Goal: Register for event/course

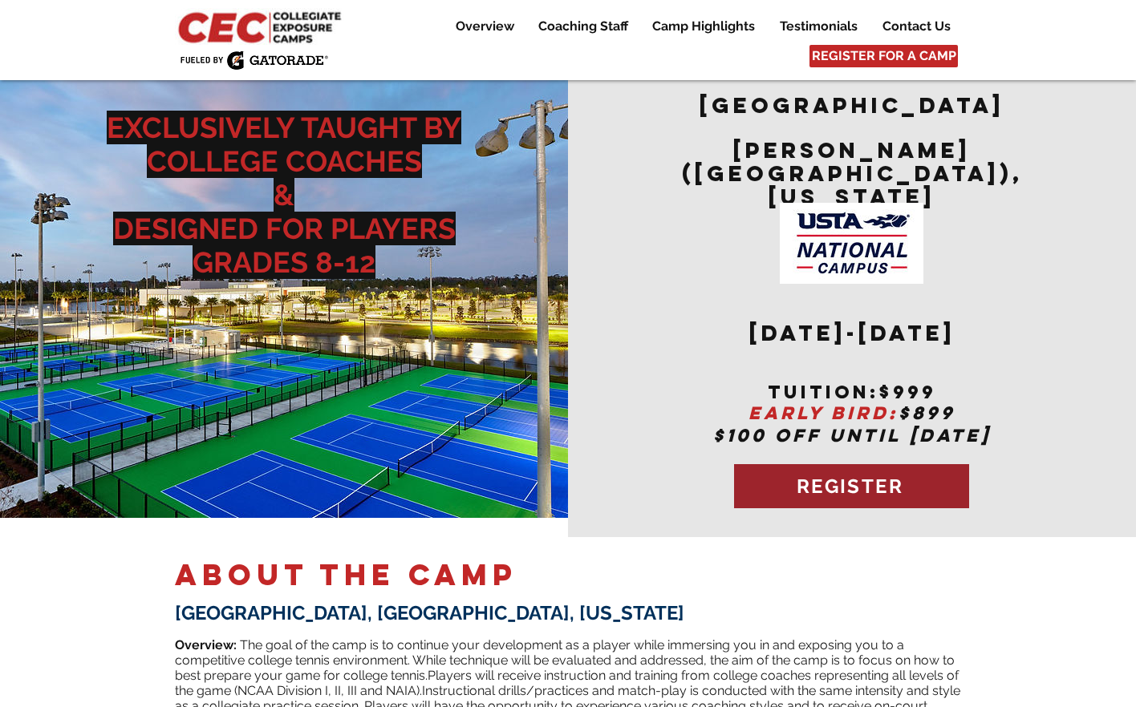
click at [901, 475] on span "REGISTER" at bounding box center [849, 486] width 107 height 23
click at [854, 475] on span "REGISTER" at bounding box center [849, 486] width 107 height 23
click at [1044, 208] on h2 "​ ​" at bounding box center [851, 265] width 393 height 115
click at [1054, 151] on div "main content" at bounding box center [852, 304] width 568 height 468
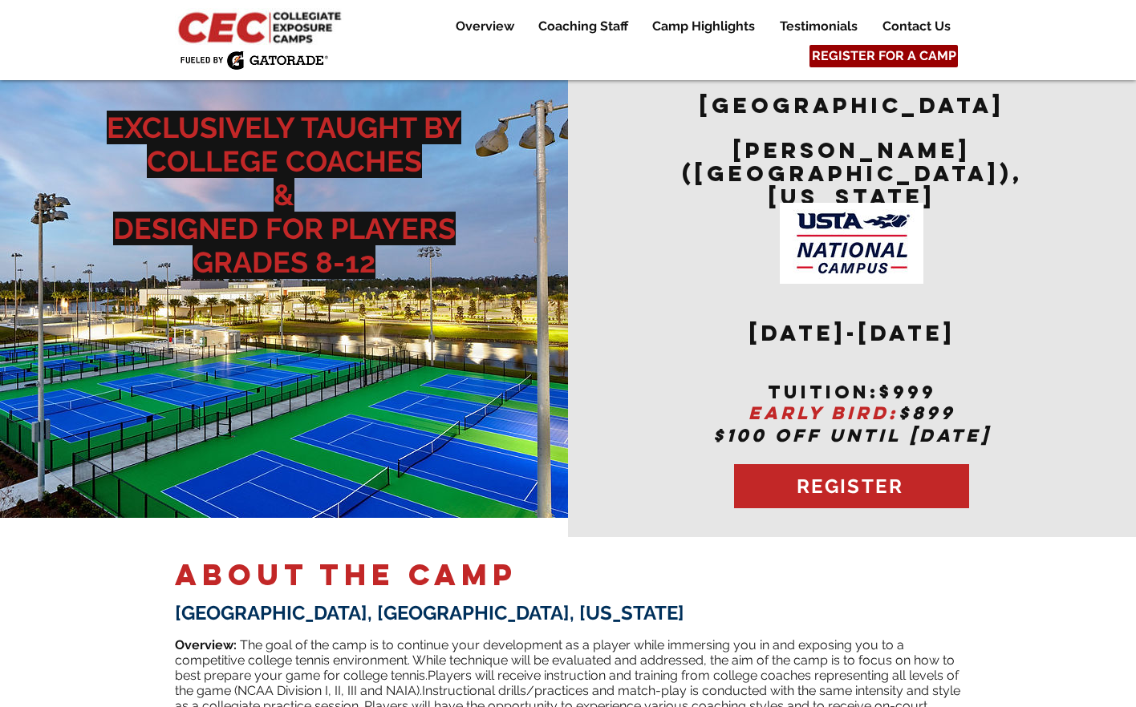
click at [913, 54] on span "REGISTER FOR A CAMP" at bounding box center [884, 56] width 144 height 18
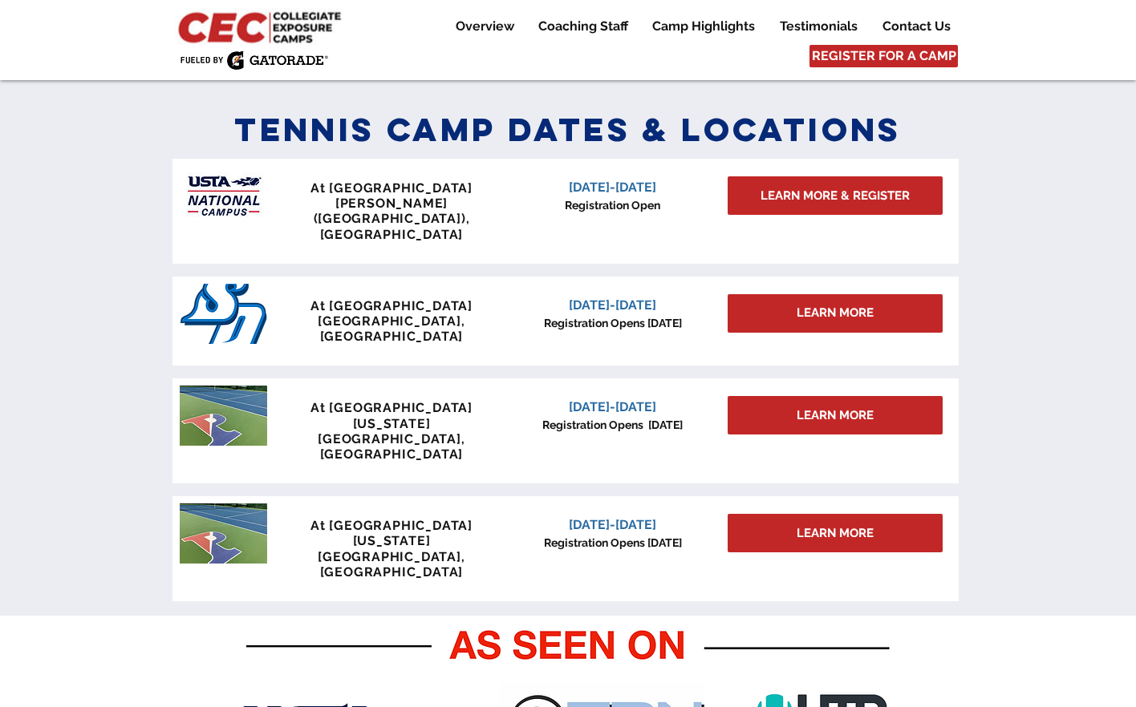
scroll to position [703, 0]
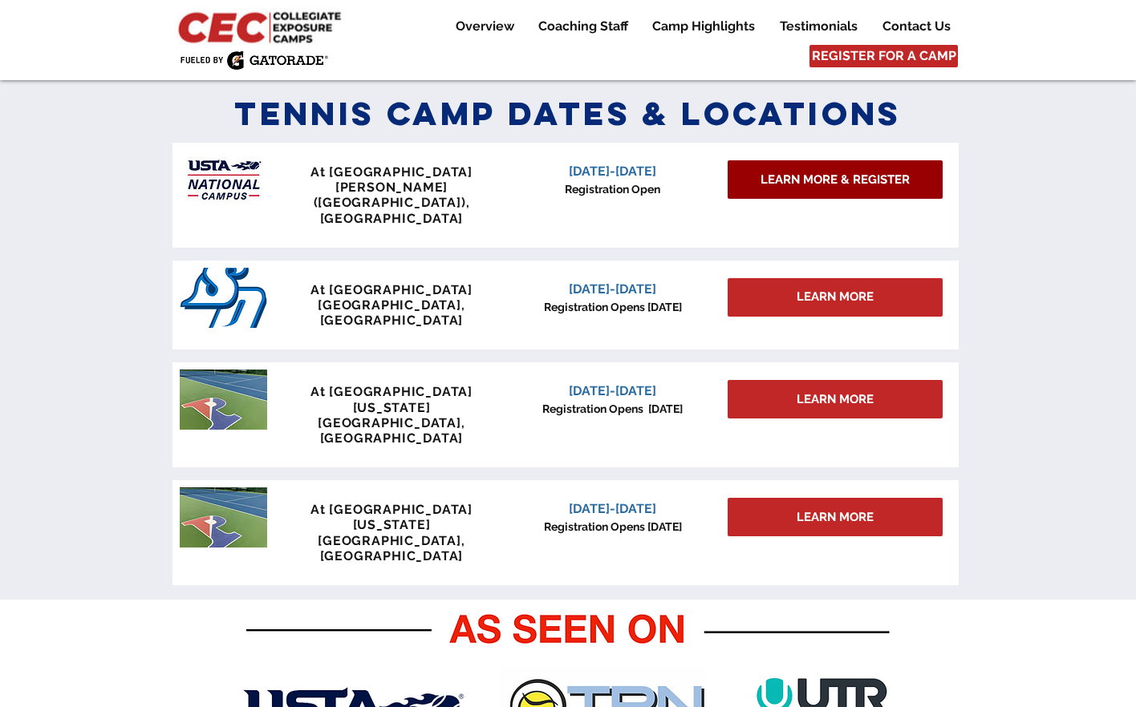
click at [860, 184] on span "LEARN MORE & REGISTER" at bounding box center [834, 180] width 149 height 17
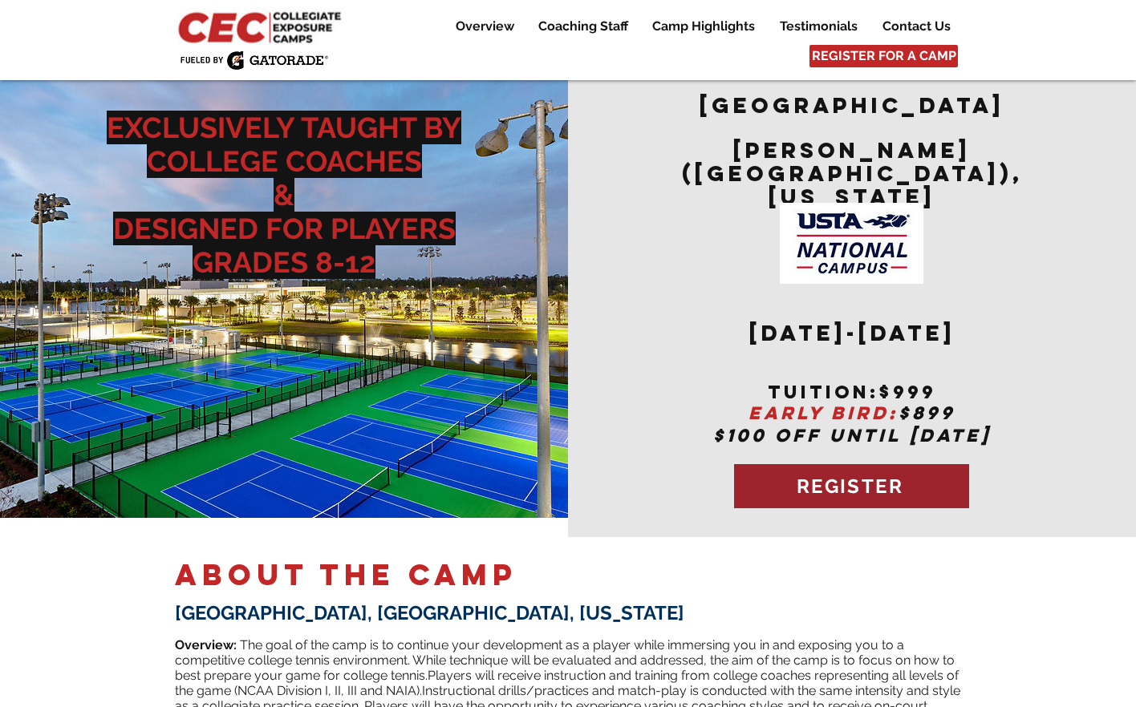
click at [848, 475] on span "REGISTER" at bounding box center [849, 486] width 107 height 23
click at [922, 464] on span "REGISTER" at bounding box center [851, 486] width 235 height 44
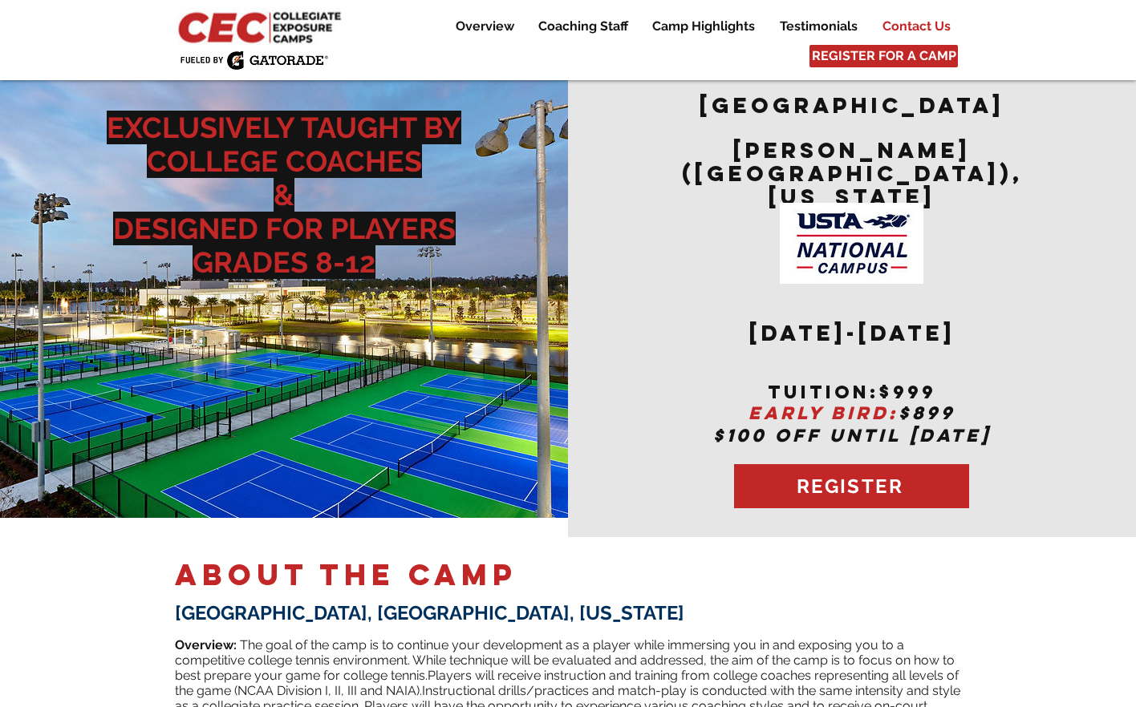
click at [929, 23] on p "Contact Us" at bounding box center [916, 26] width 84 height 19
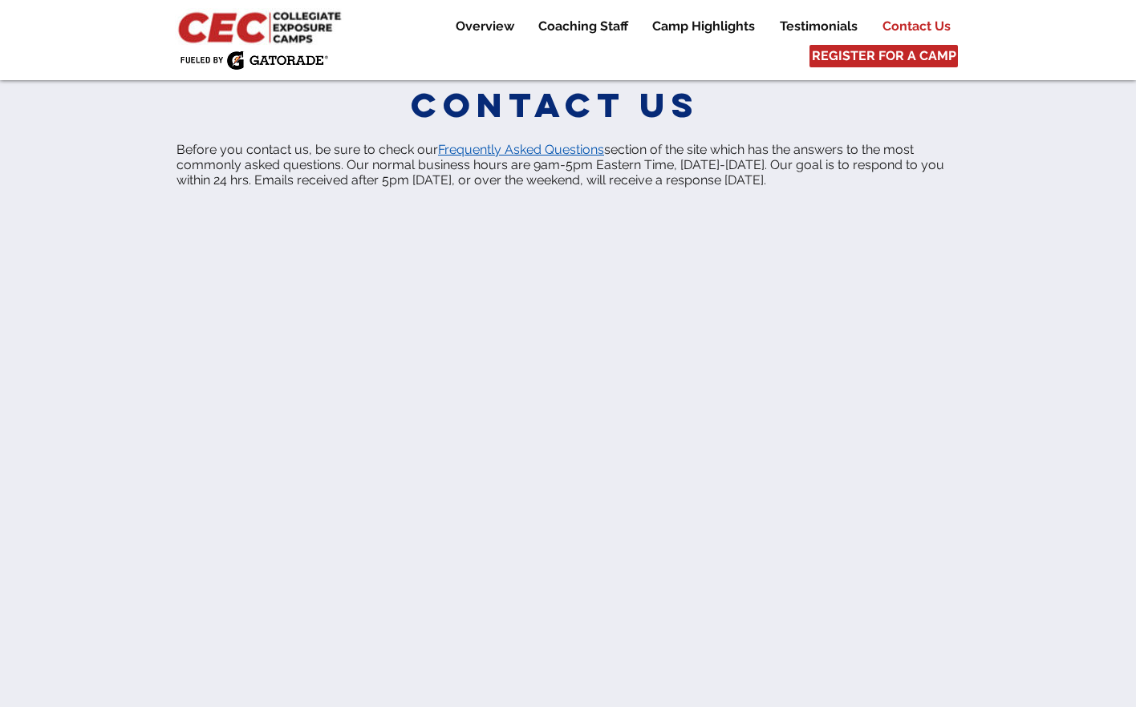
scroll to position [8431, 0]
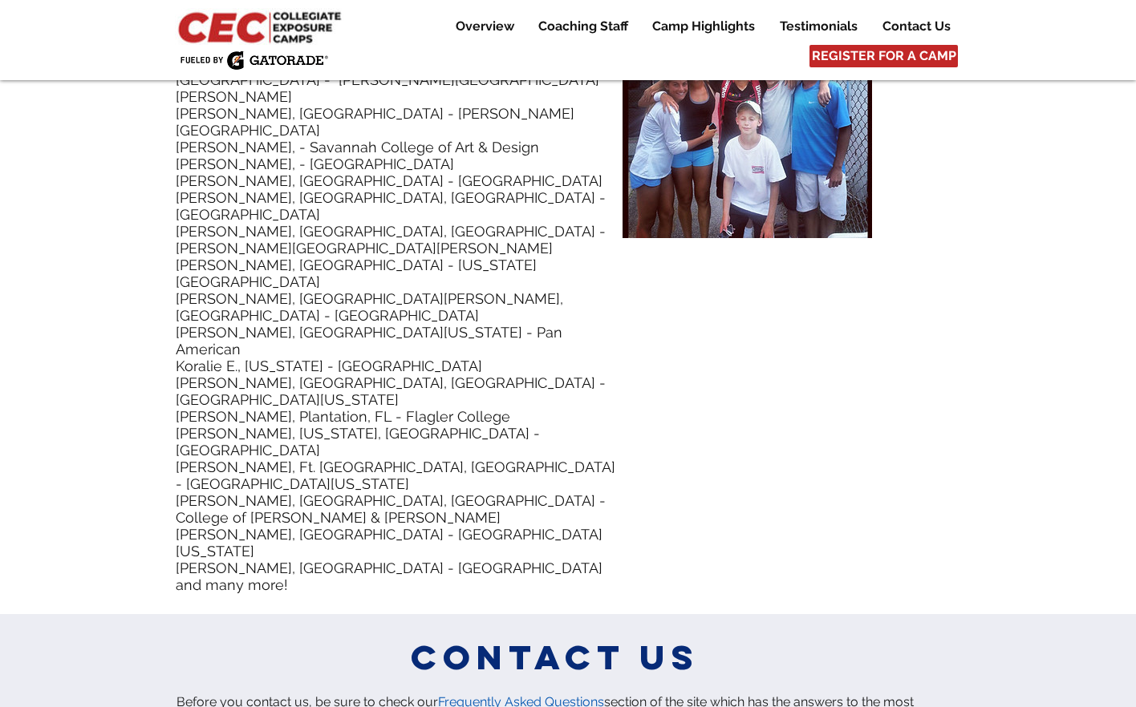
scroll to position [7789, 0]
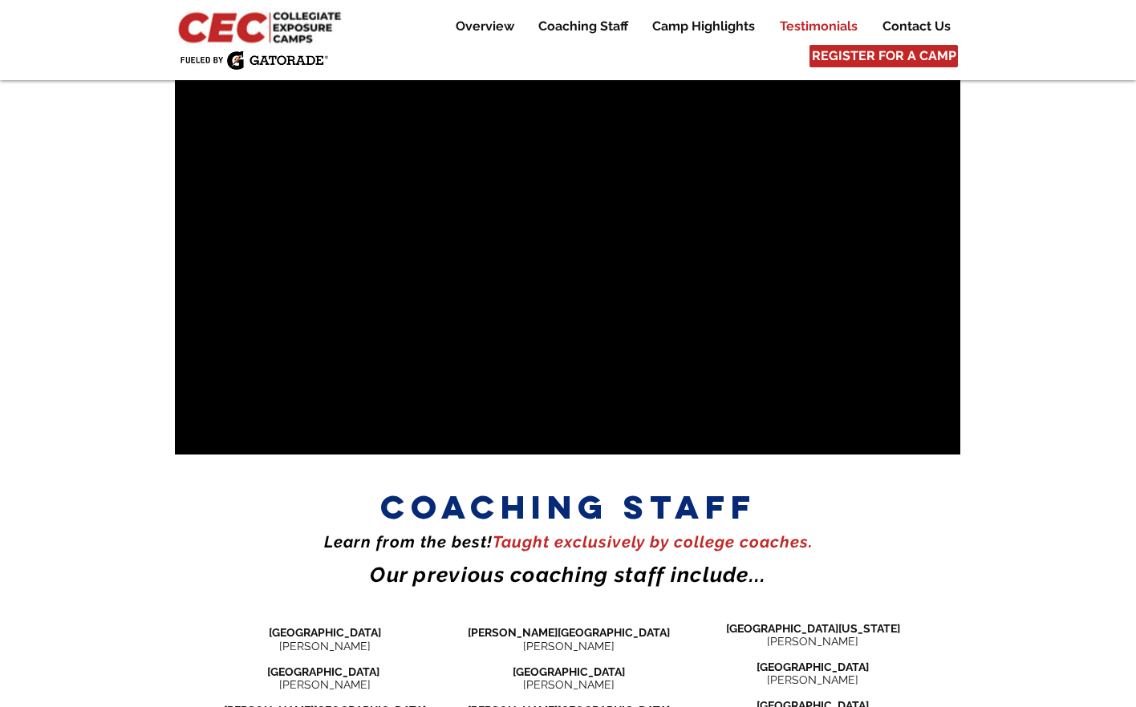
scroll to position [729, 0]
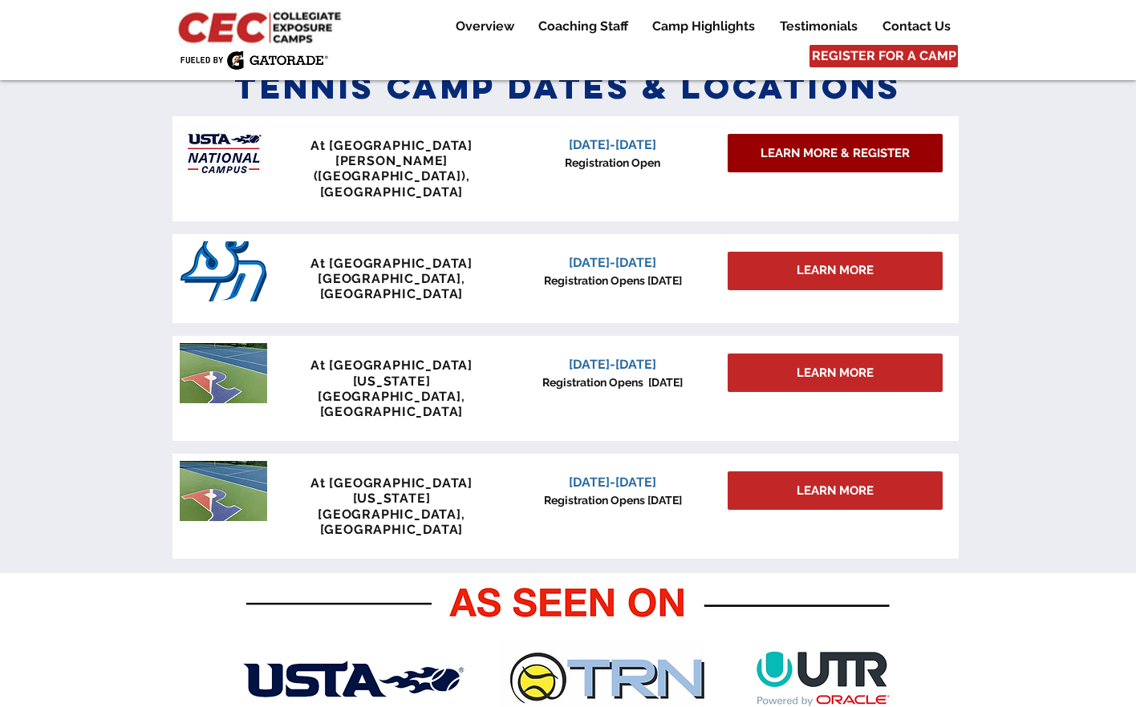
click at [871, 148] on span "LEARN MORE & REGISTER" at bounding box center [834, 153] width 149 height 17
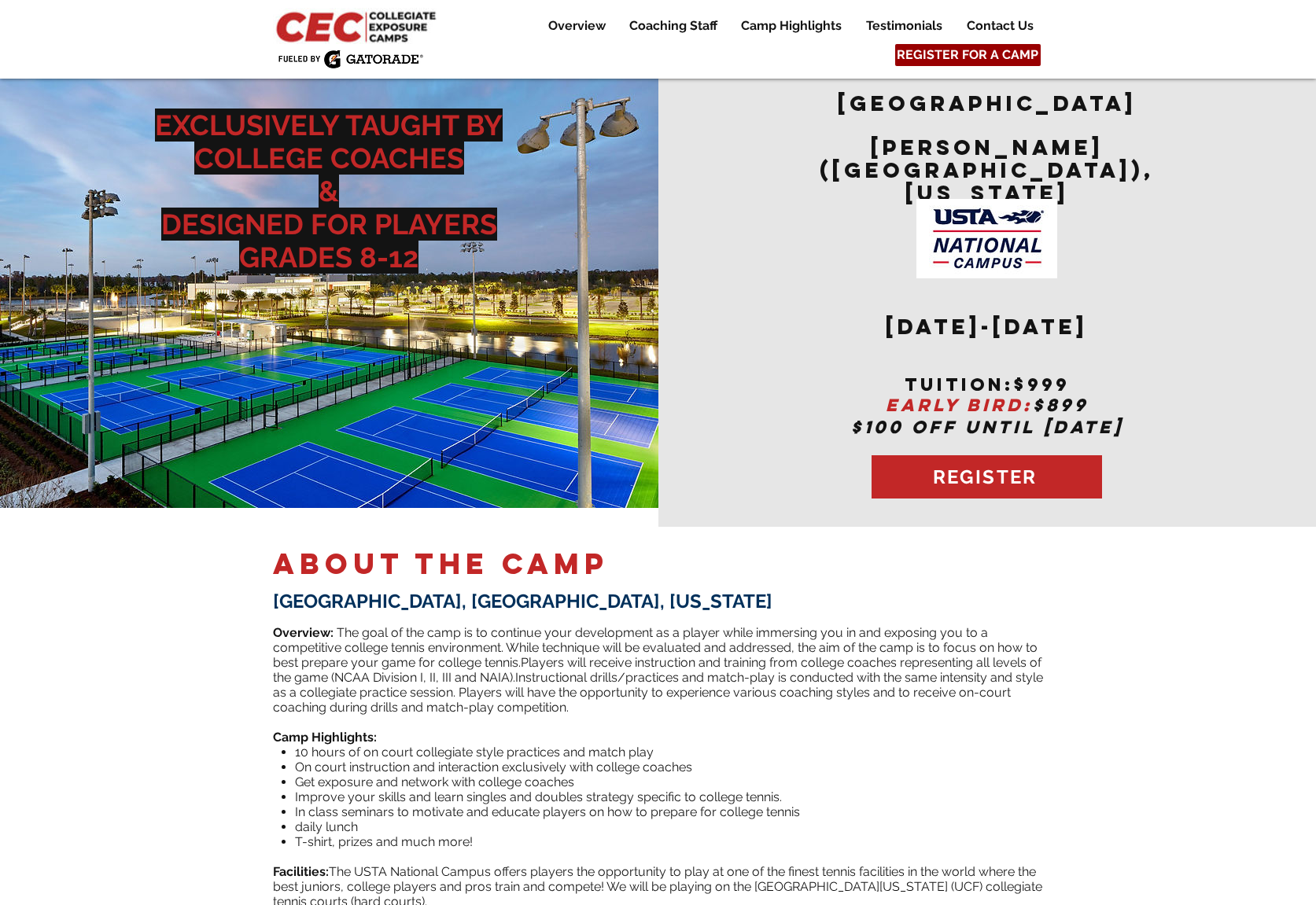
click at [1001, 51] on span "REGISTER FOR A CAMP" at bounding box center [967, 55] width 141 height 18
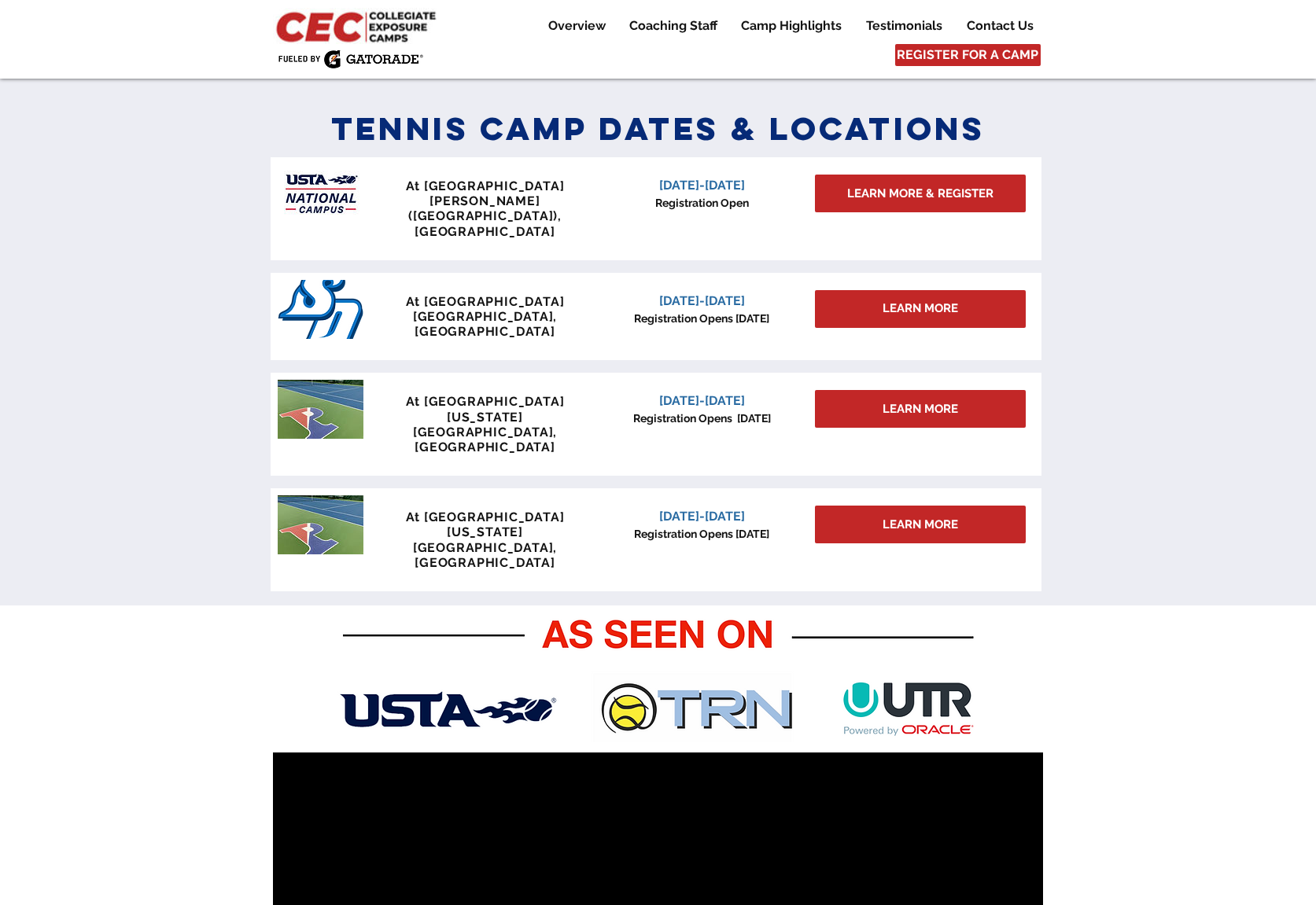
scroll to position [689, 0]
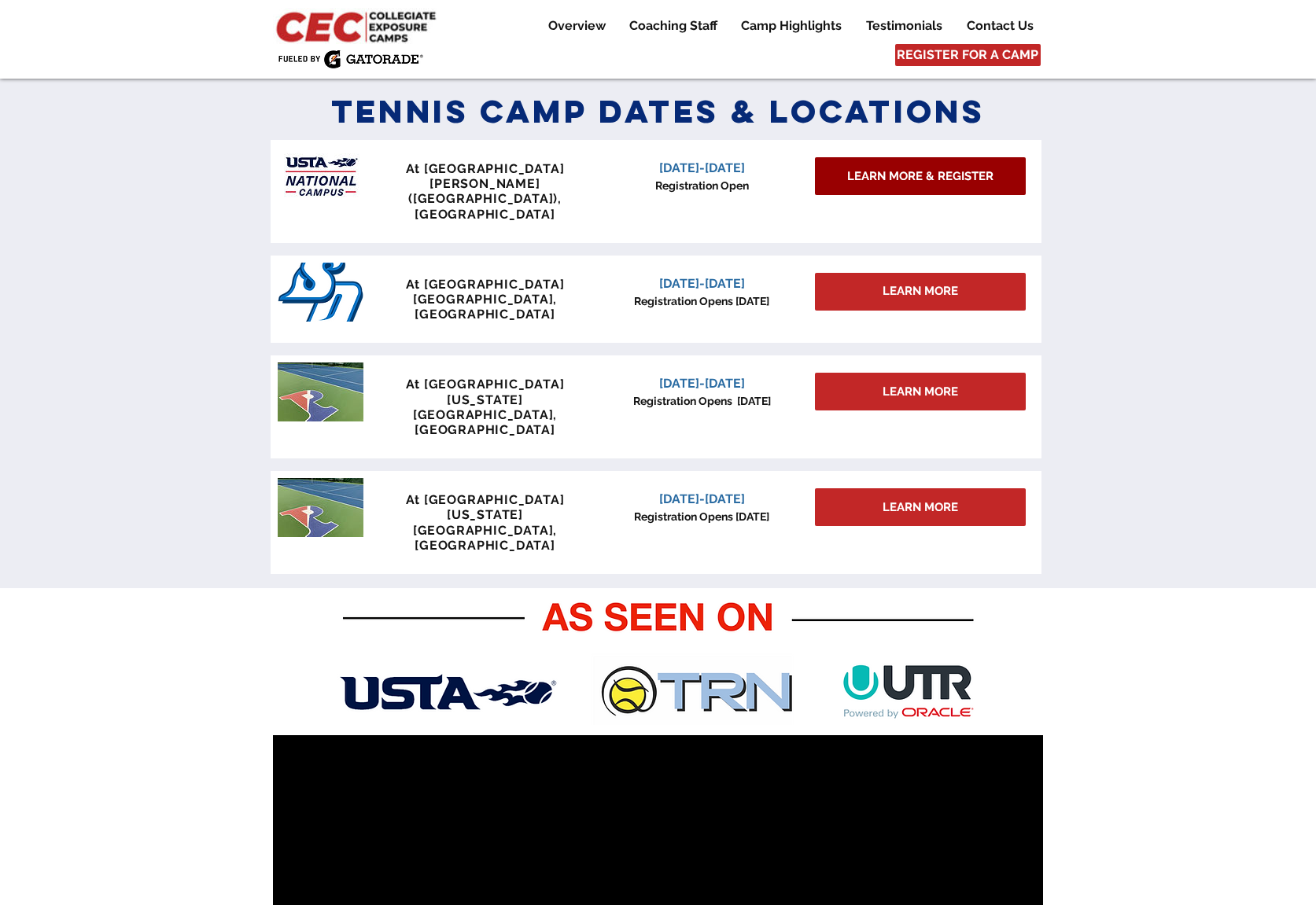
click at [904, 173] on span "LEARN MORE & REGISTER" at bounding box center [920, 176] width 146 height 17
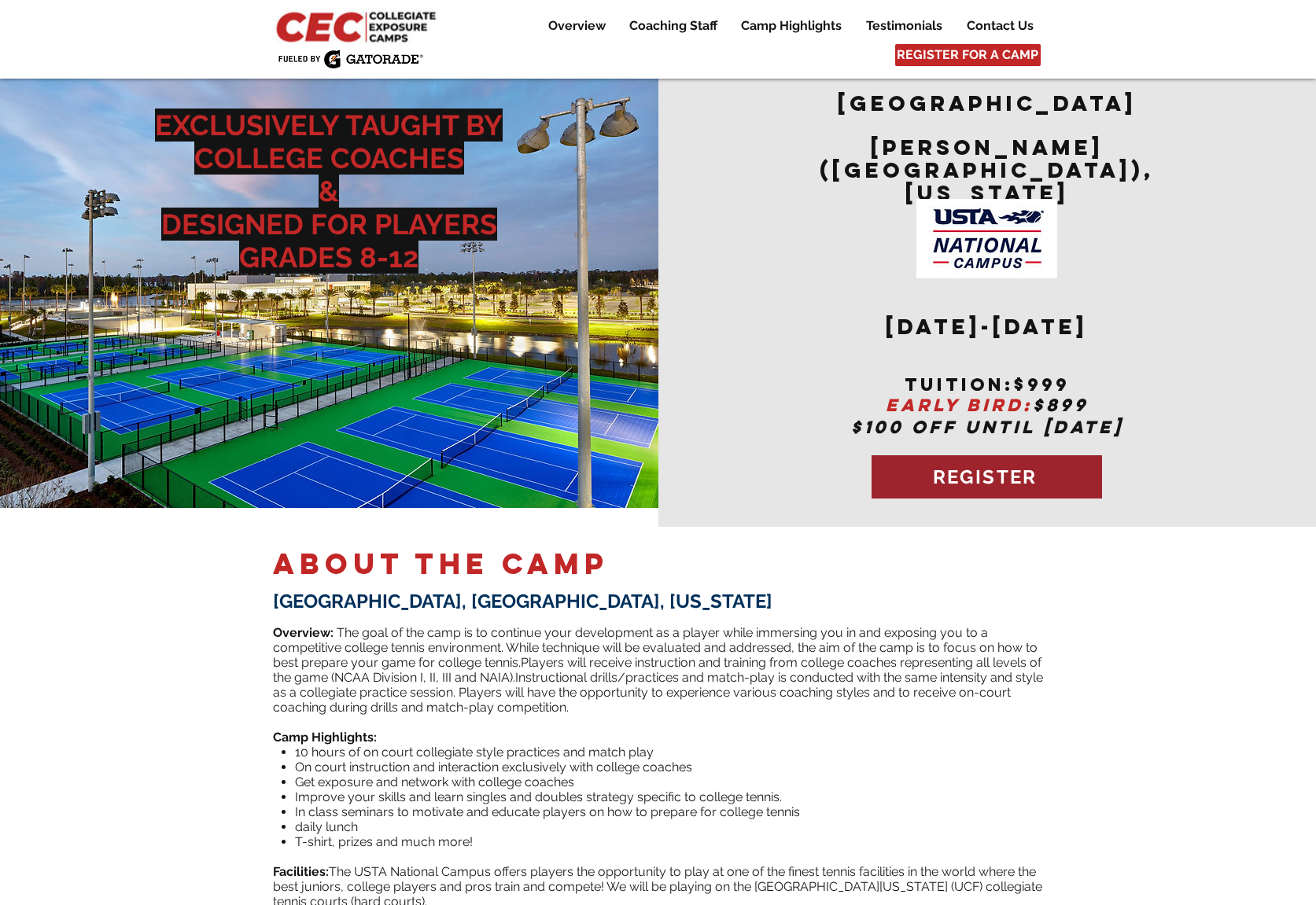
click at [1004, 466] on span "REGISTER" at bounding box center [985, 477] width 105 height 23
drag, startPoint x: 1003, startPoint y: 462, endPoint x: 943, endPoint y: 451, distance: 61.0
click at [943, 466] on span "REGISTER" at bounding box center [985, 477] width 105 height 23
click at [955, 466] on span "REGISTER" at bounding box center [985, 477] width 105 height 23
click at [971, 466] on span "REGISTER" at bounding box center [985, 477] width 105 height 23
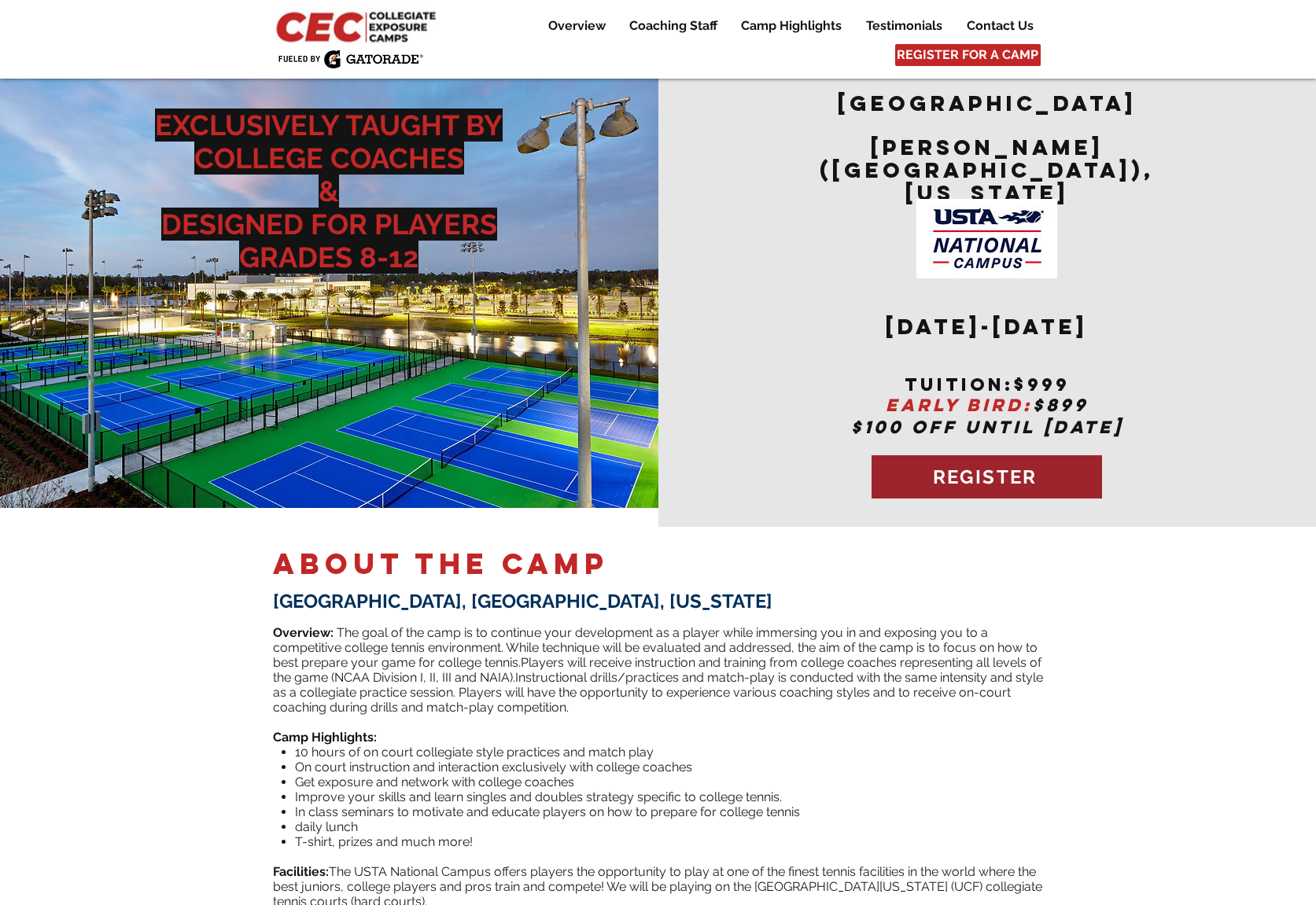
click at [971, 466] on span "REGISTER" at bounding box center [985, 477] width 105 height 23
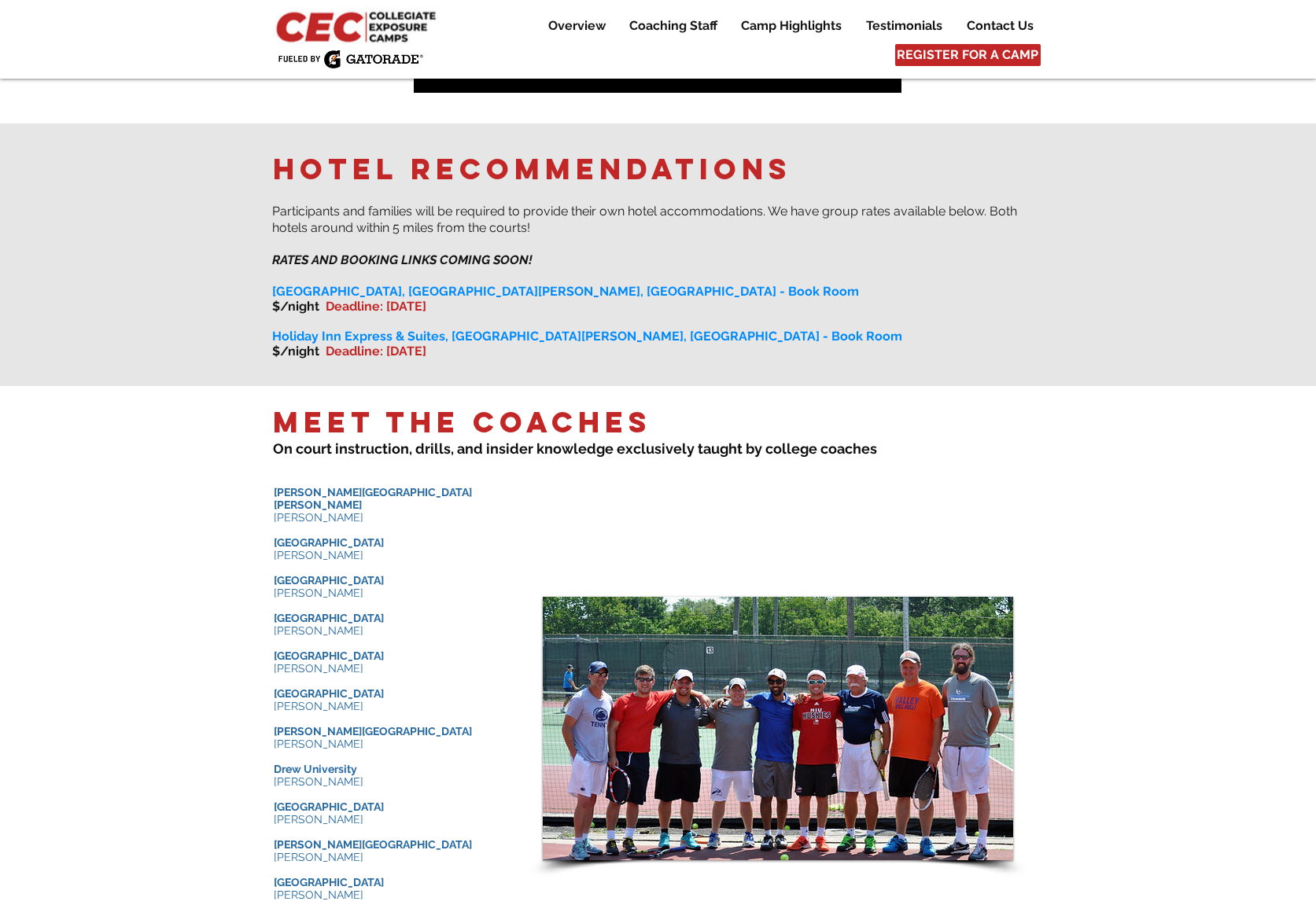
scroll to position [1258, 0]
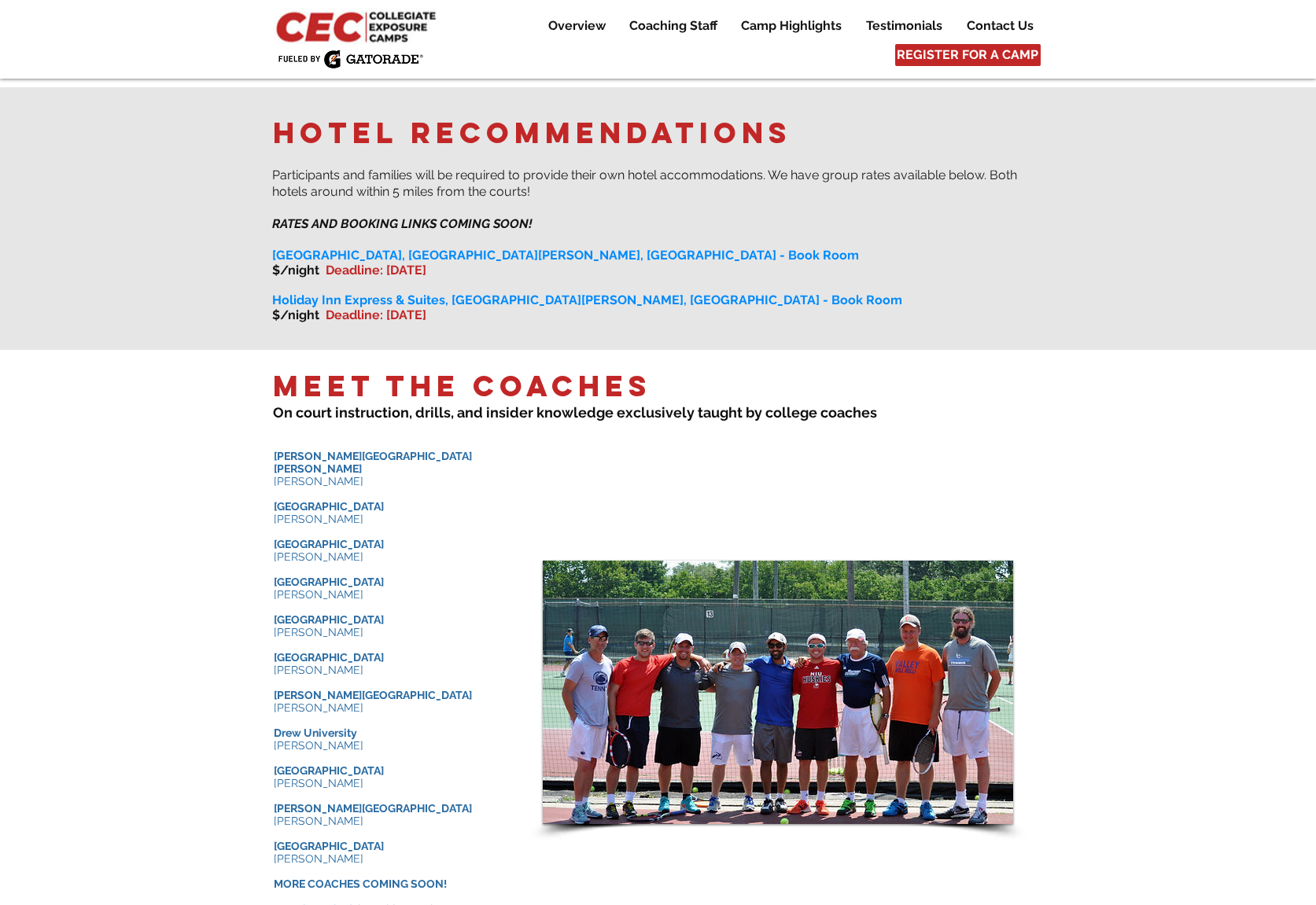
click at [1191, 554] on div at bounding box center [658, 655] width 1316 height 611
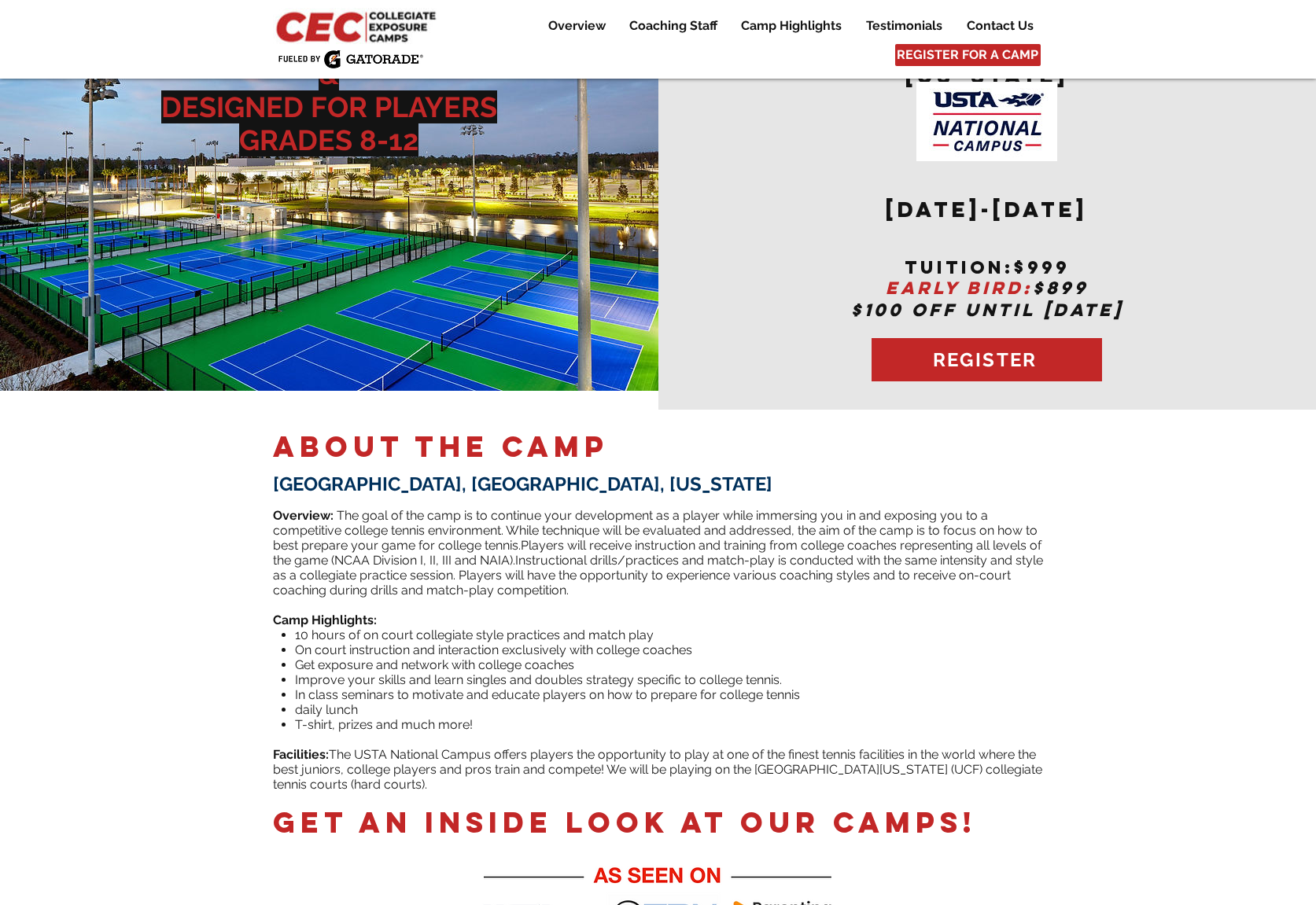
scroll to position [0, 0]
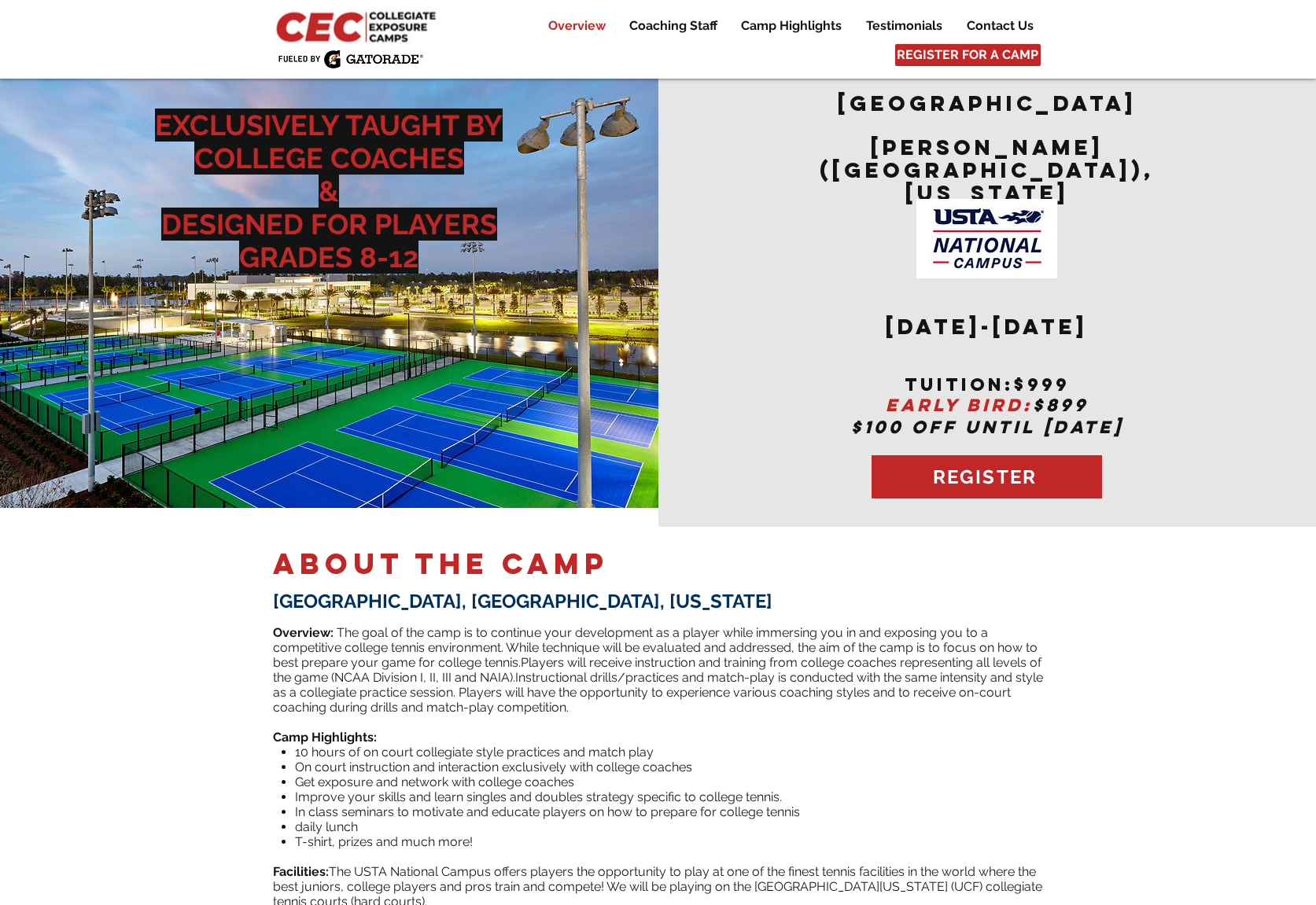
click at [582, 29] on p "Overview" at bounding box center [577, 25] width 74 height 19
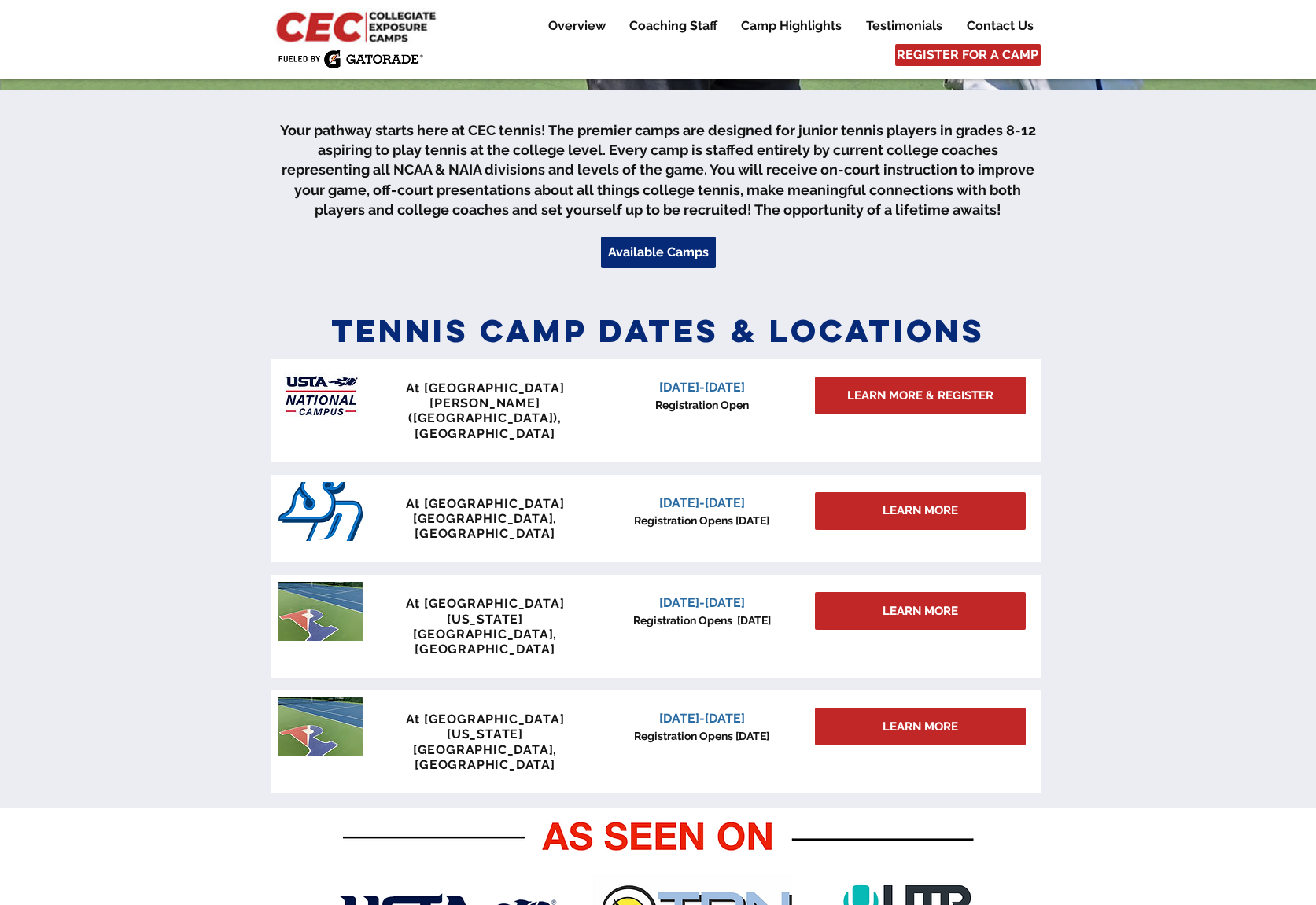
scroll to position [481, 0]
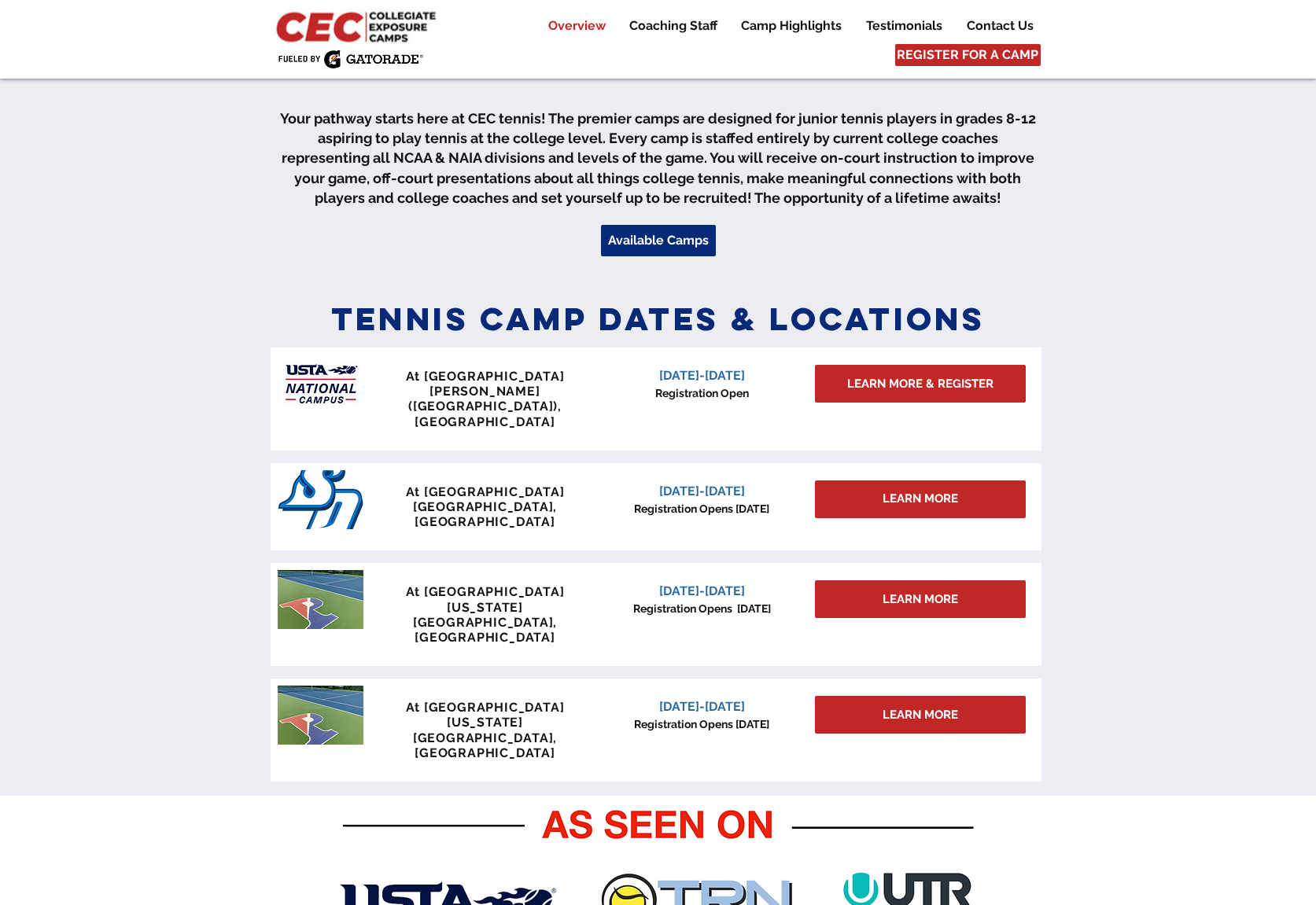
drag, startPoint x: 1211, startPoint y: 342, endPoint x: 1165, endPoint y: 369, distance: 53.3
click at [1211, 342] on div at bounding box center [658, 541] width 1316 height 510
click at [953, 387] on span "LEARN MORE & REGISTER" at bounding box center [920, 383] width 146 height 17
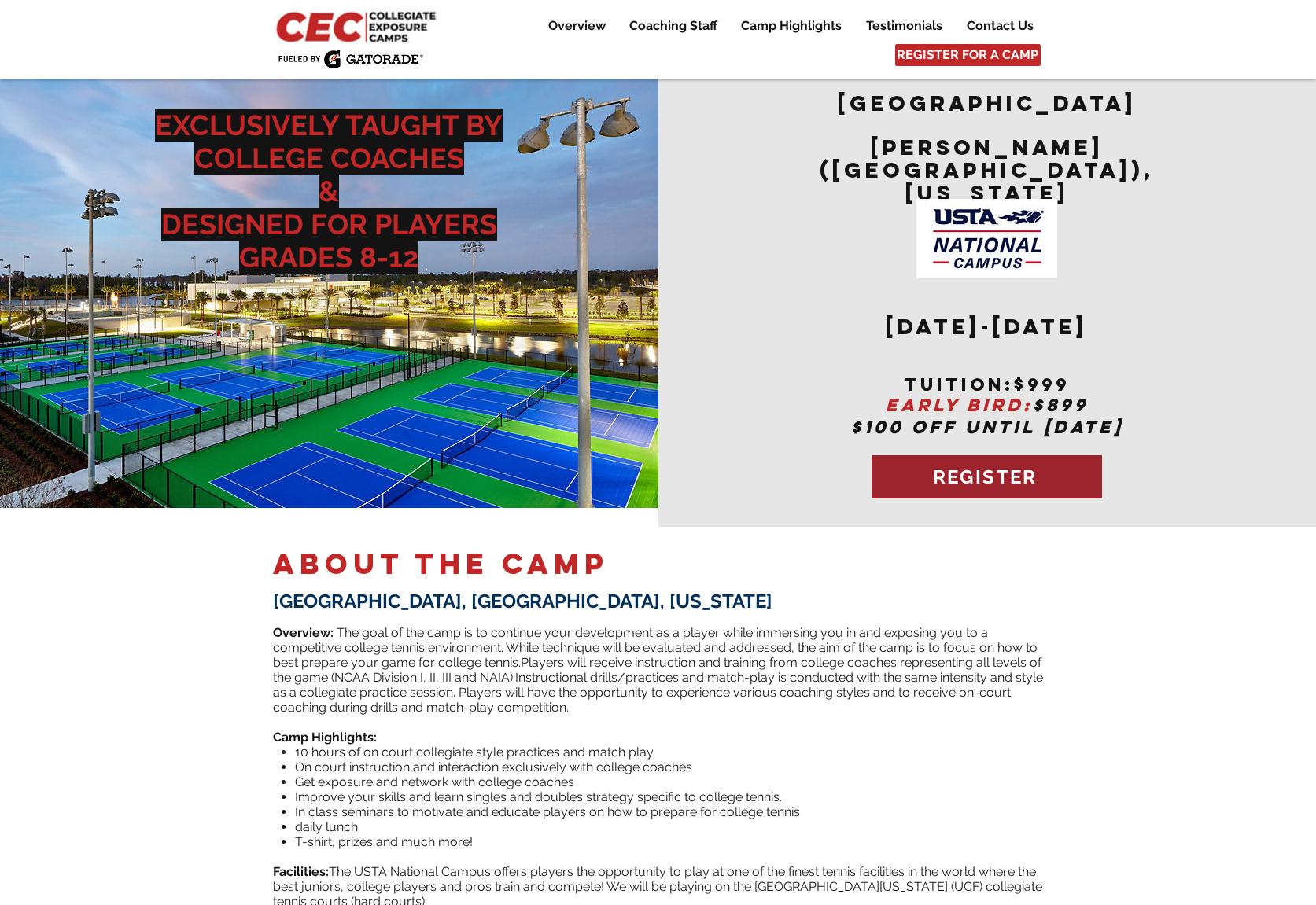
click at [971, 466] on span "REGISTER" at bounding box center [985, 477] width 105 height 23
drag, startPoint x: 964, startPoint y: 459, endPoint x: 848, endPoint y: 509, distance: 126.3
drag, startPoint x: 920, startPoint y: 451, endPoint x: 807, endPoint y: 502, distance: 124.0
click at [798, 502] on div "main content" at bounding box center [987, 298] width 658 height 459
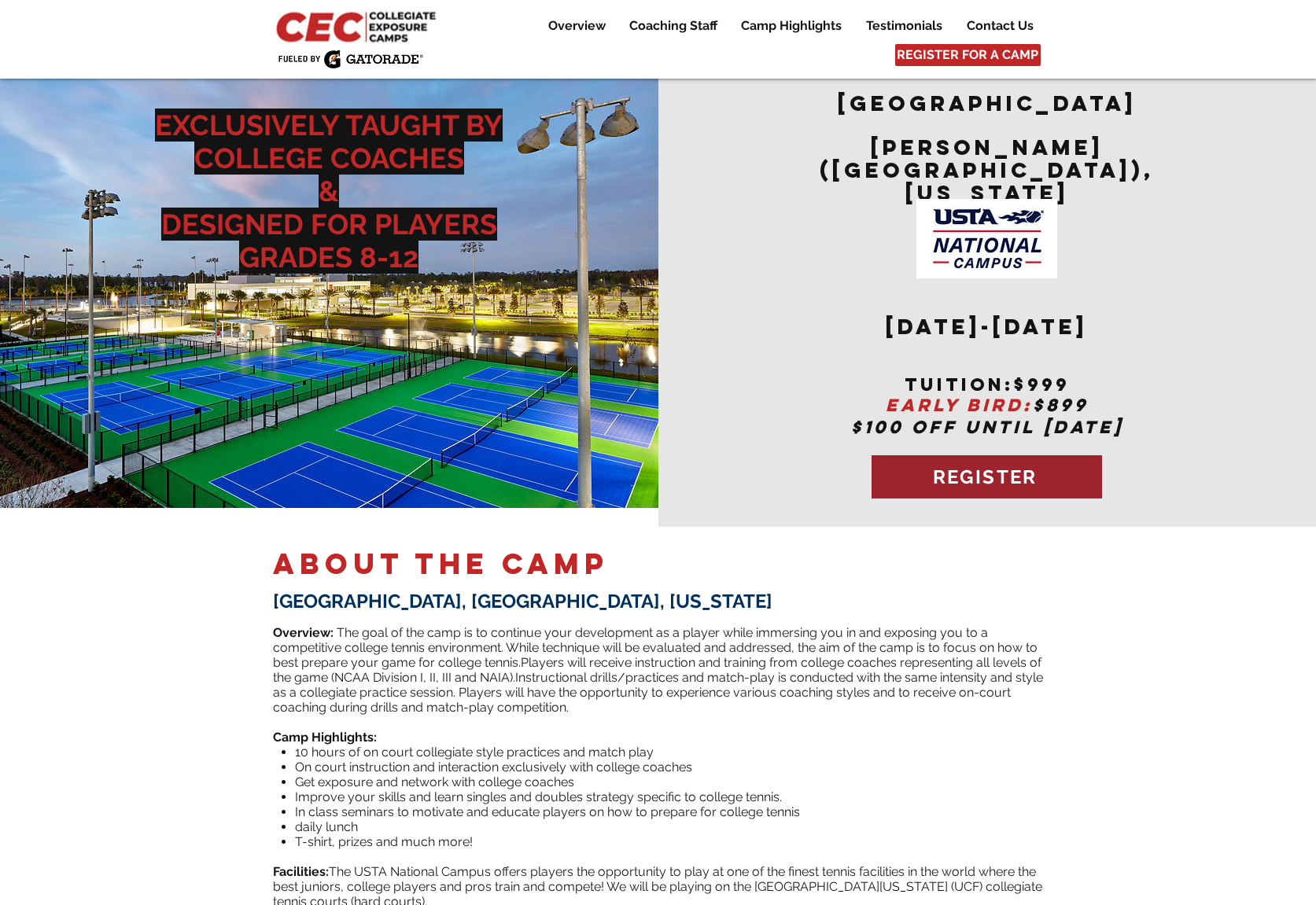
click at [923, 455] on span "REGISTER" at bounding box center [987, 477] width 230 height 43
click at [1284, 466] on div "main content" at bounding box center [987, 298] width 658 height 459
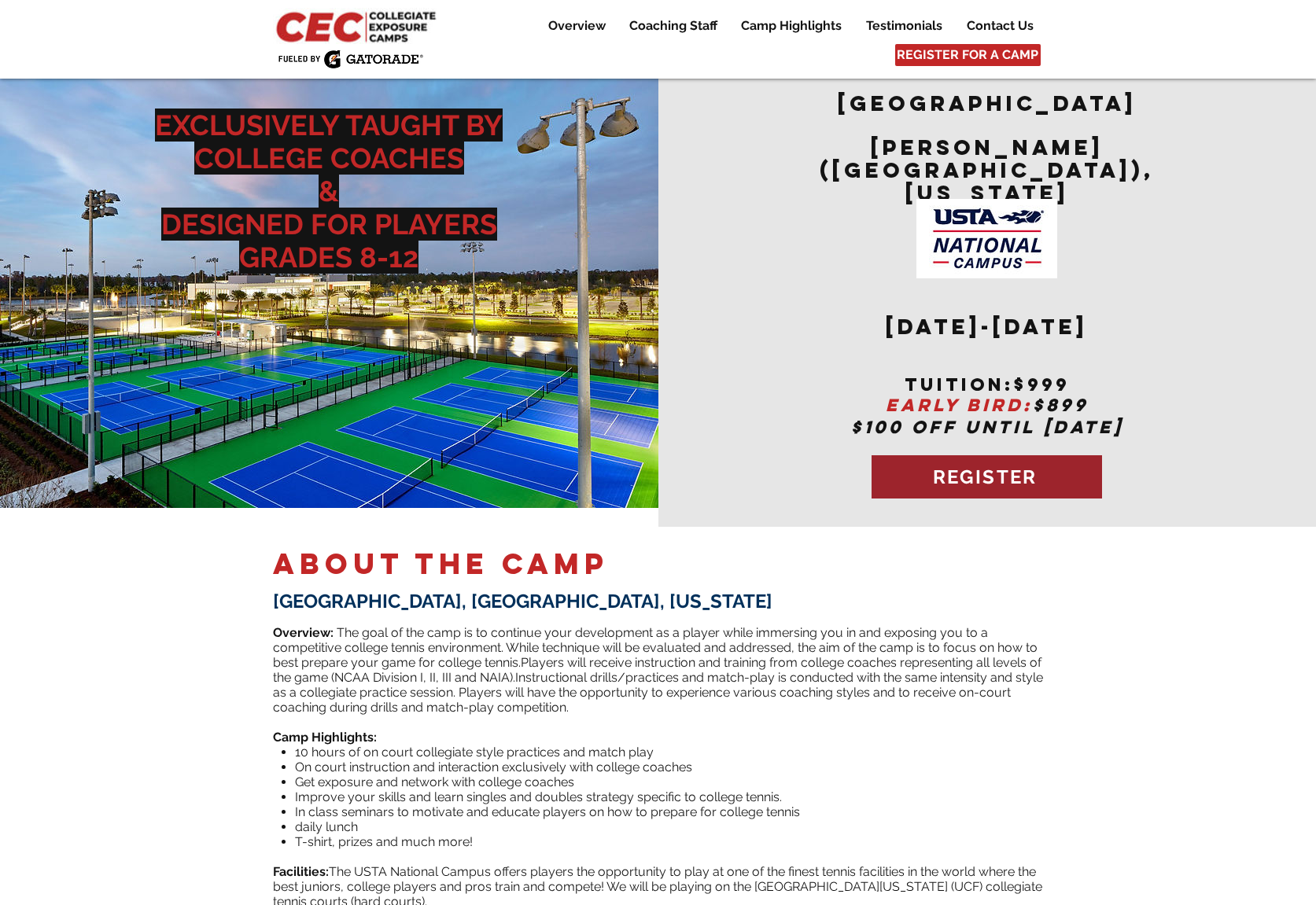
click at [1042, 455] on span "REGISTER" at bounding box center [987, 477] width 230 height 43
drag, startPoint x: 1141, startPoint y: 368, endPoint x: 1095, endPoint y: 223, distance: 152.1
click at [1141, 376] on h2 "tuition:$999" at bounding box center [987, 384] width 385 height 19
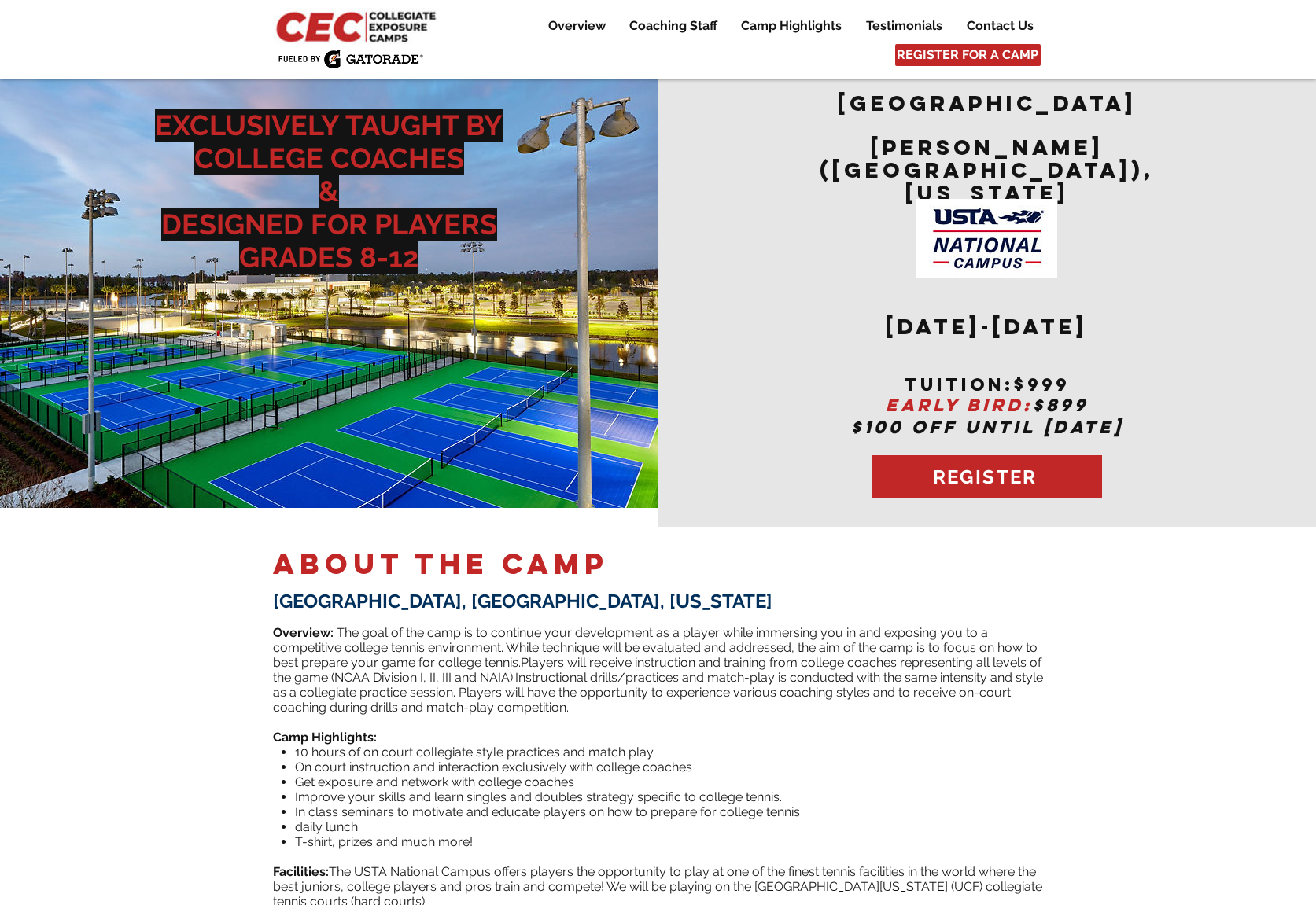
click at [1150, 394] on p "EARLY BIRD: $899" at bounding box center [987, 405] width 385 height 22
click at [1153, 416] on p "$100 OFF UNTIL [DATE]" at bounding box center [987, 427] width 385 height 22
click at [972, 466] on span "REGISTER" at bounding box center [985, 477] width 105 height 23
click at [971, 466] on span "REGISTER" at bounding box center [985, 477] width 105 height 23
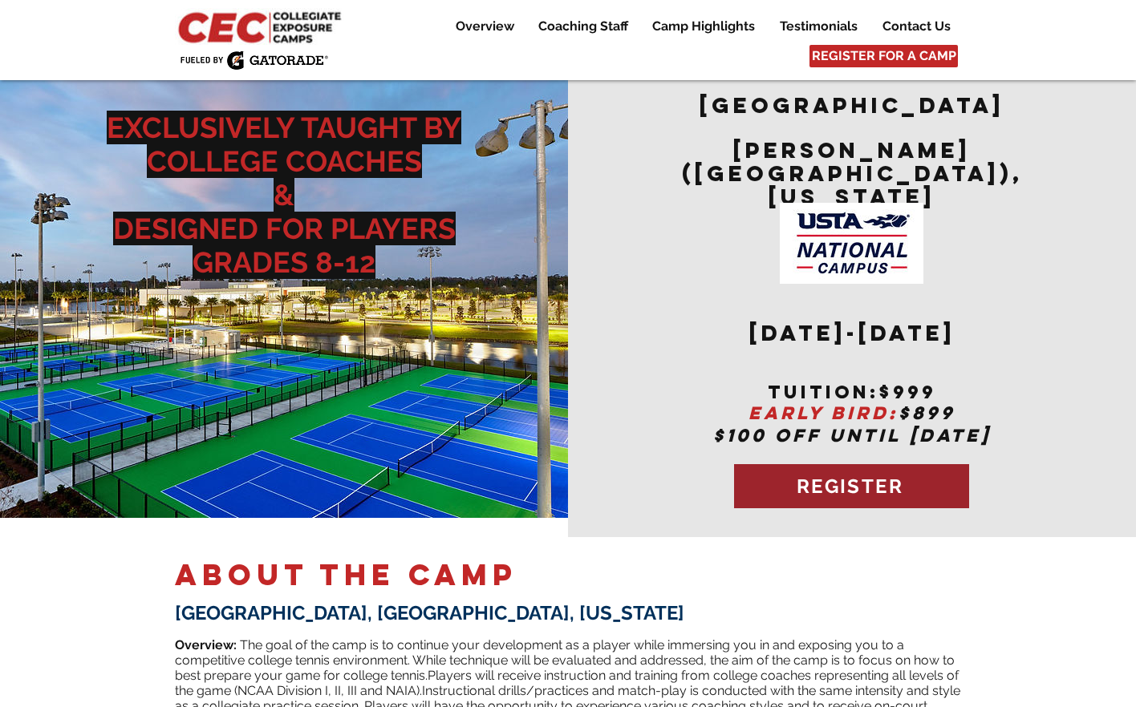
click at [900, 475] on span "REGISTER" at bounding box center [849, 486] width 107 height 23
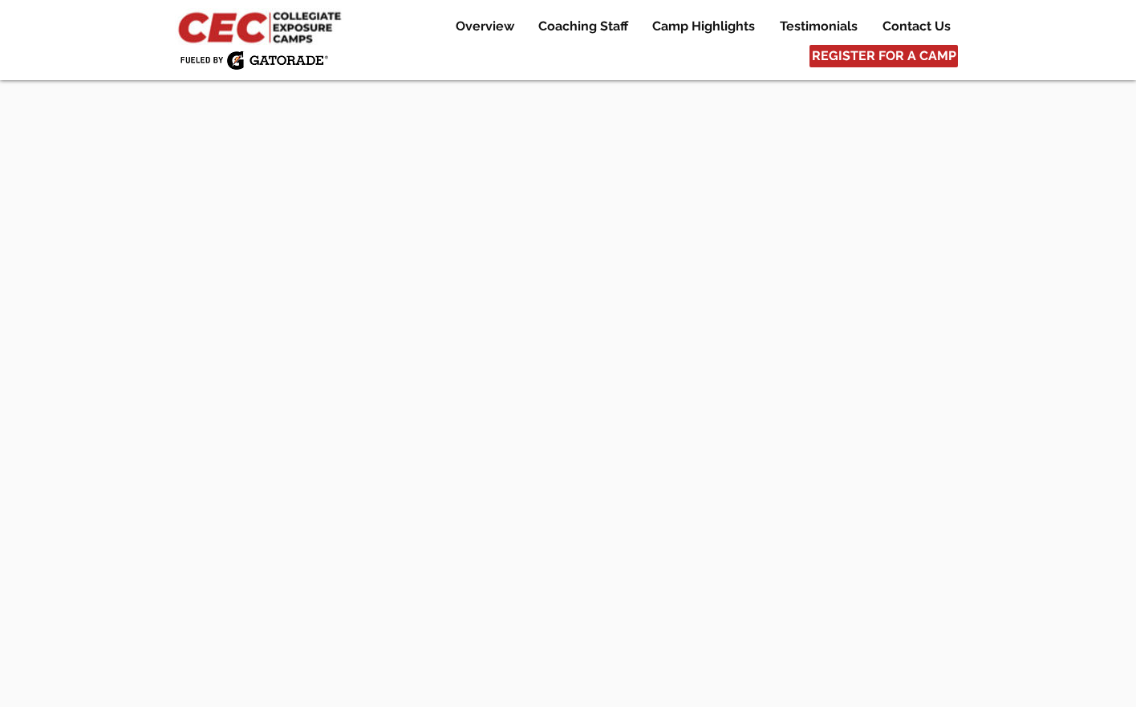
scroll to position [4651, 0]
click at [996, 358] on div at bounding box center [568, 619] width 1136 height 5141
click at [488, 25] on p "Overview" at bounding box center [484, 26] width 75 height 19
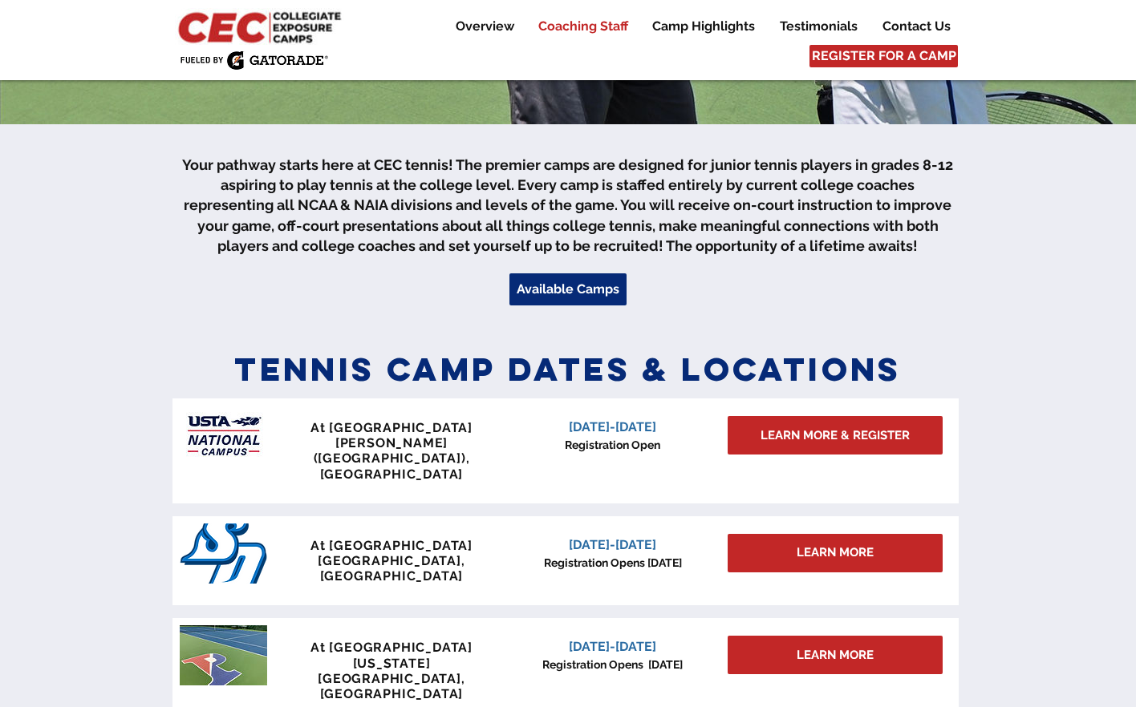
click at [605, 26] on p "Coaching Staff" at bounding box center [583, 26] width 106 height 19
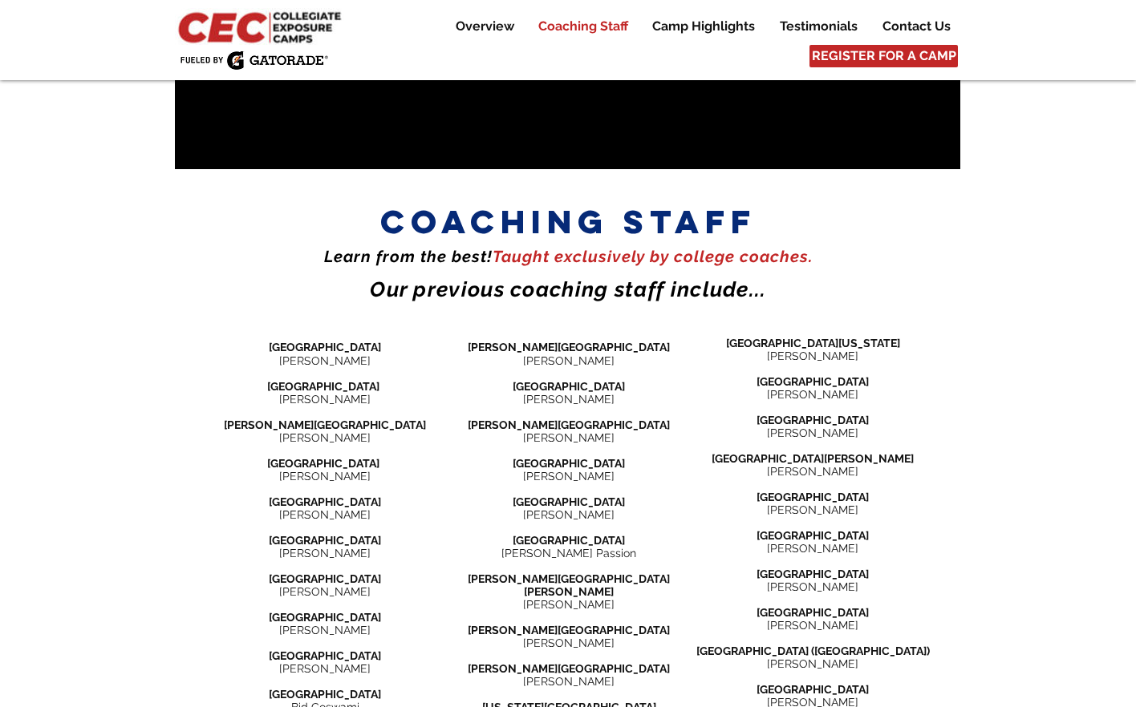
scroll to position [1734, 0]
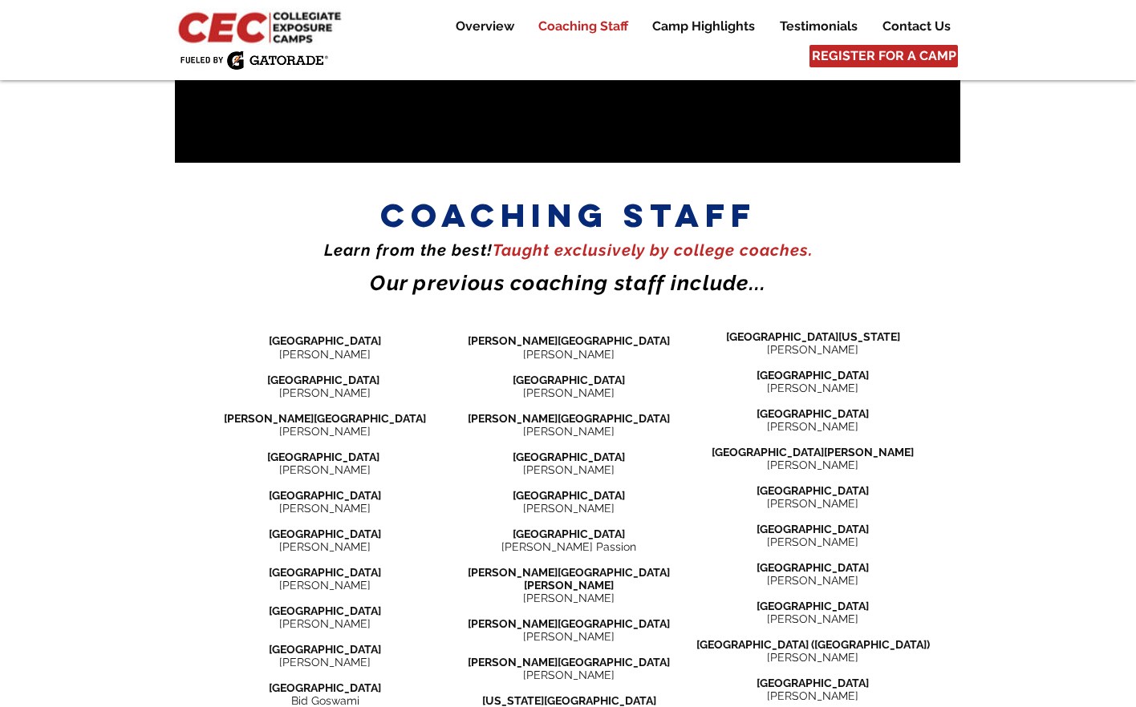
click at [981, 293] on div "main content" at bounding box center [568, 616] width 1136 height 860
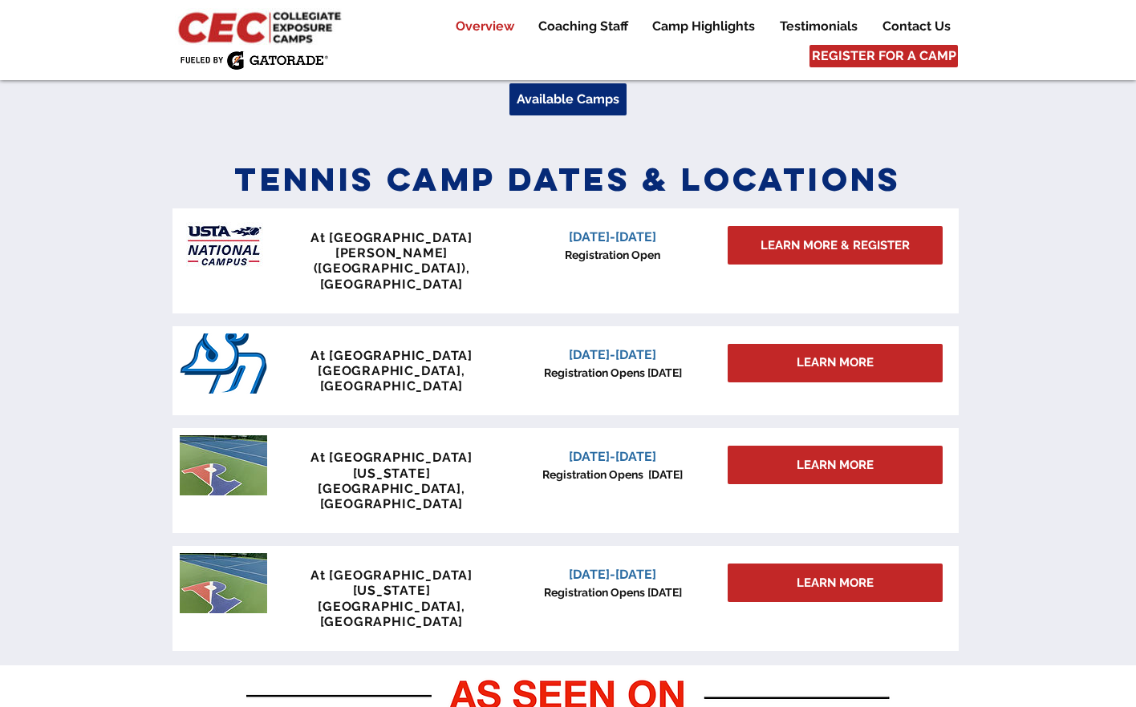
scroll to position [611, 0]
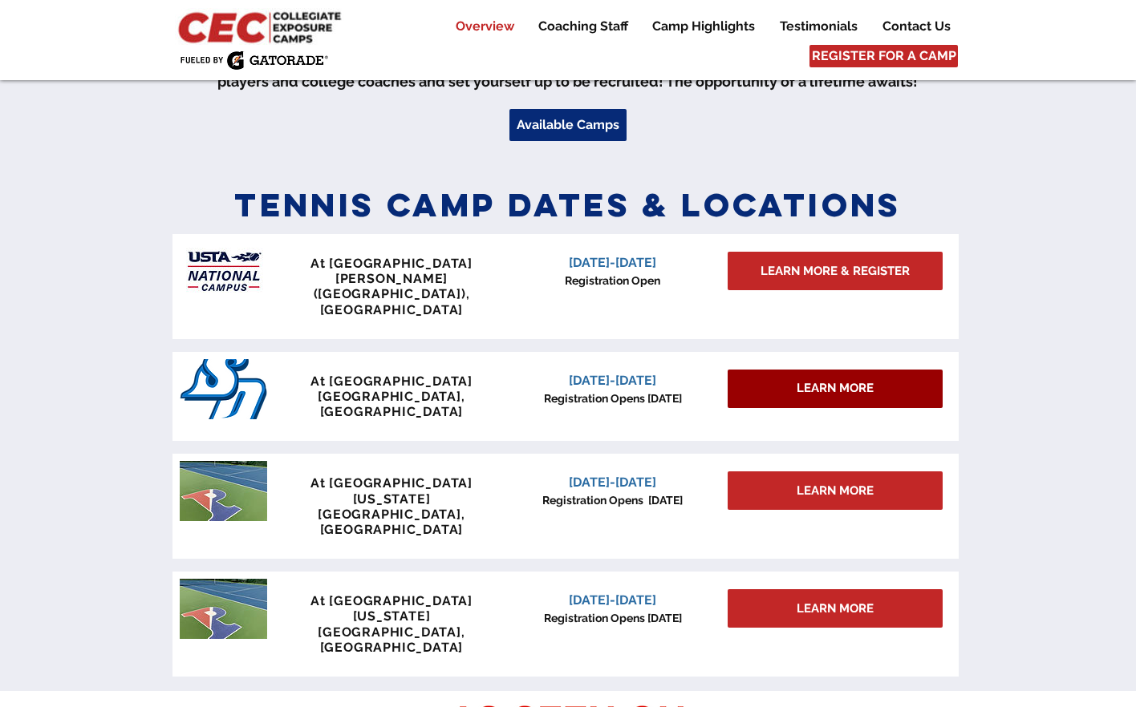
click at [803, 380] on span "LEARN MORE" at bounding box center [834, 388] width 77 height 17
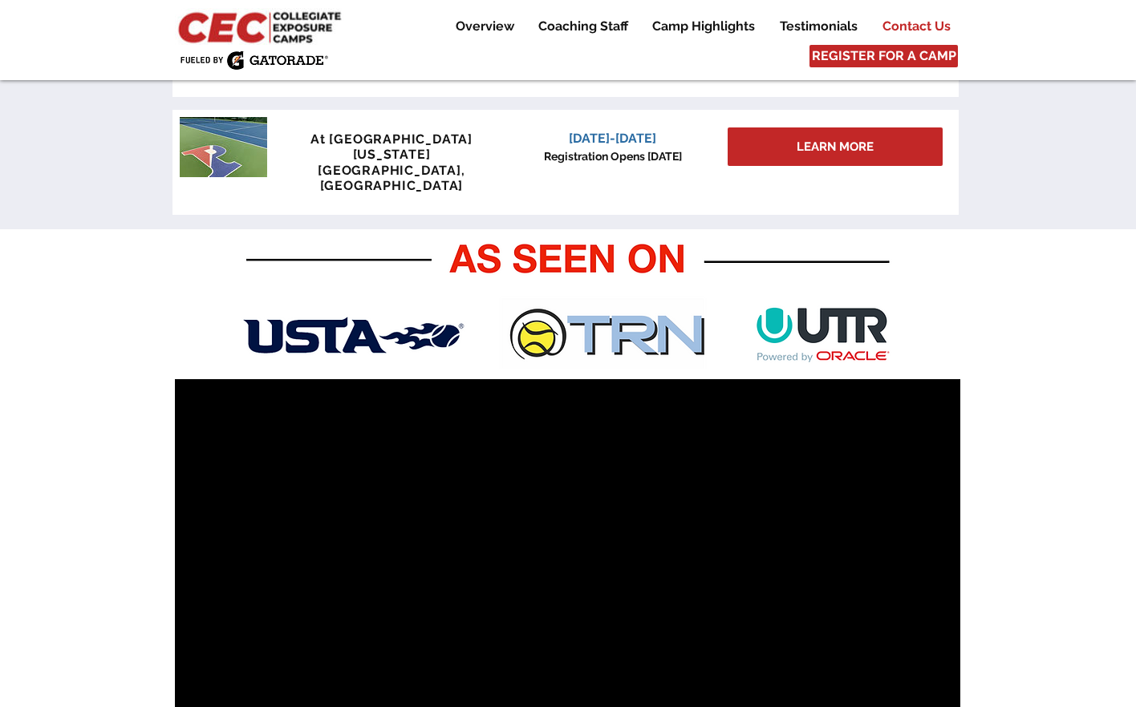
scroll to position [0, 0]
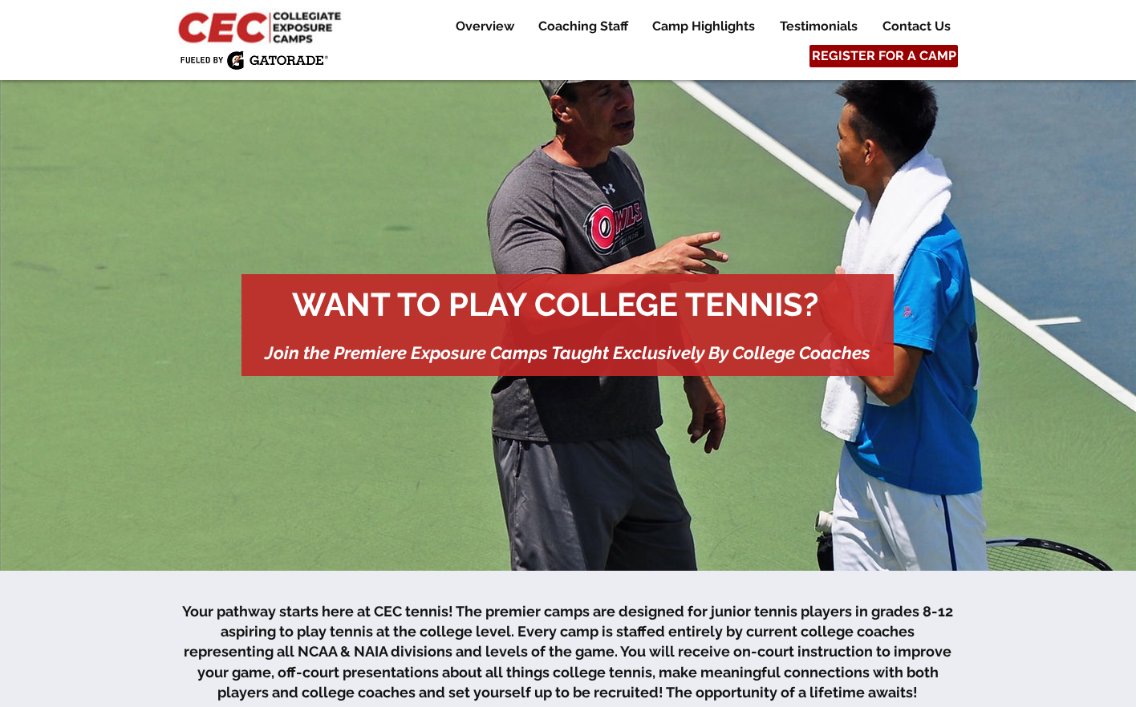
click at [913, 53] on span "REGISTER FOR A CAMP" at bounding box center [884, 56] width 144 height 18
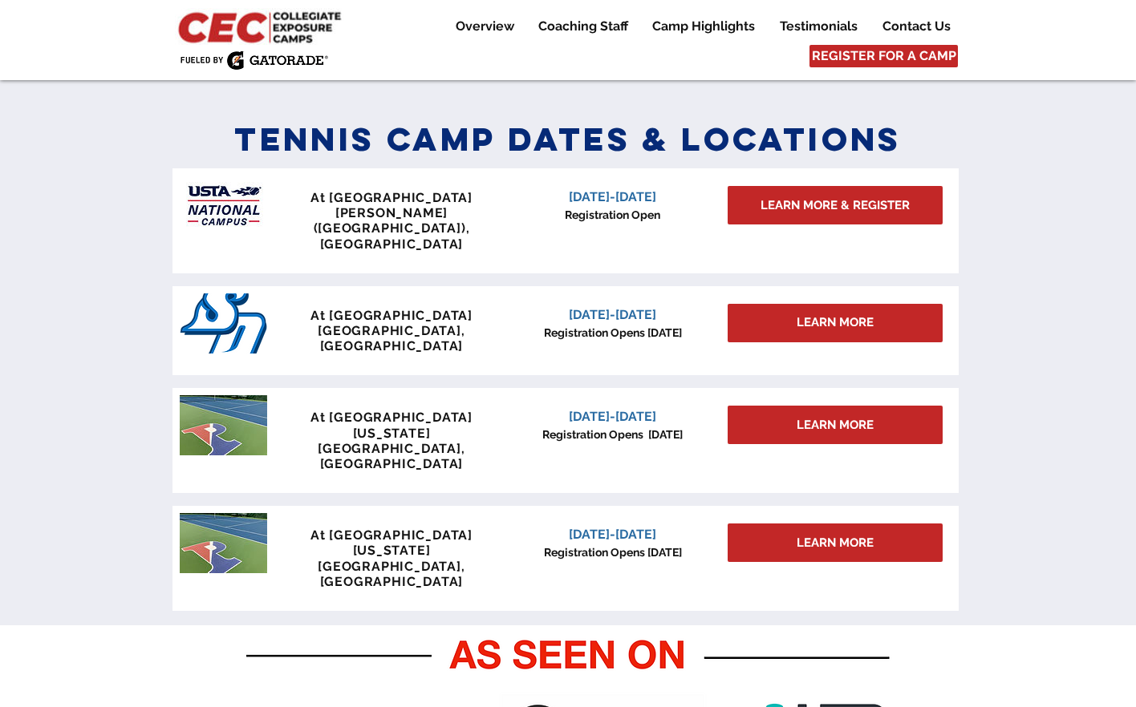
scroll to position [703, 0]
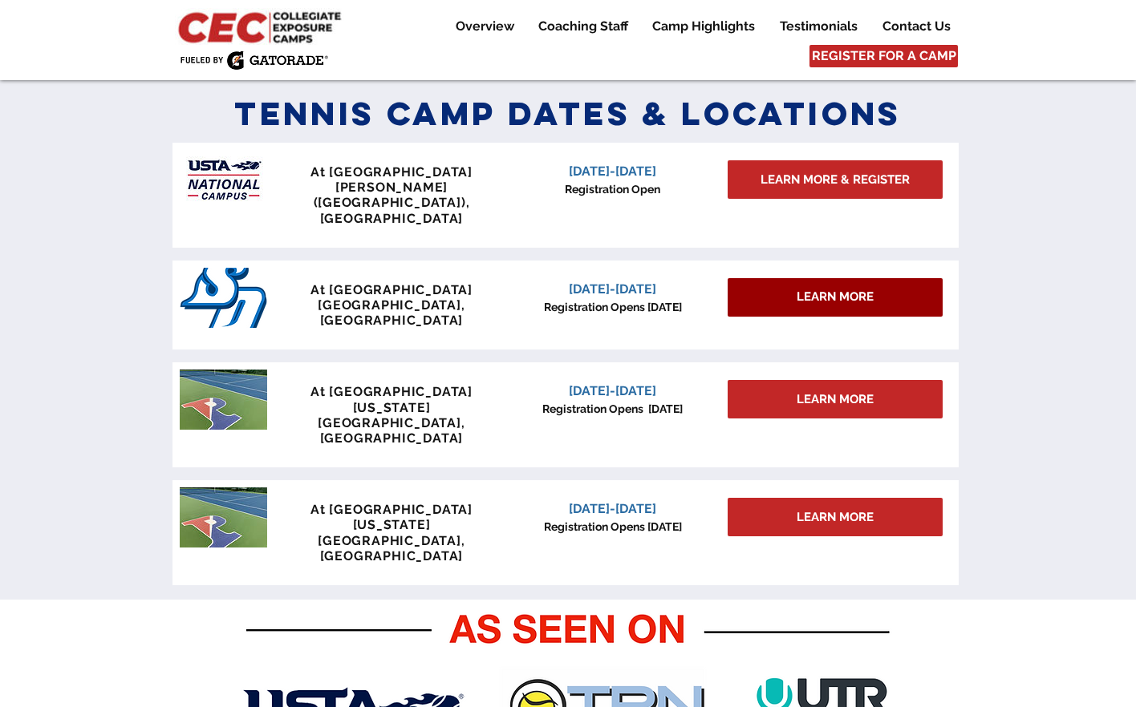
click at [807, 289] on span "LEARN MORE" at bounding box center [834, 297] width 77 height 17
click at [607, 281] on span "[DATE]-[DATE]" at bounding box center [612, 288] width 87 height 15
click at [786, 278] on div "LEARN MORE" at bounding box center [834, 297] width 215 height 38
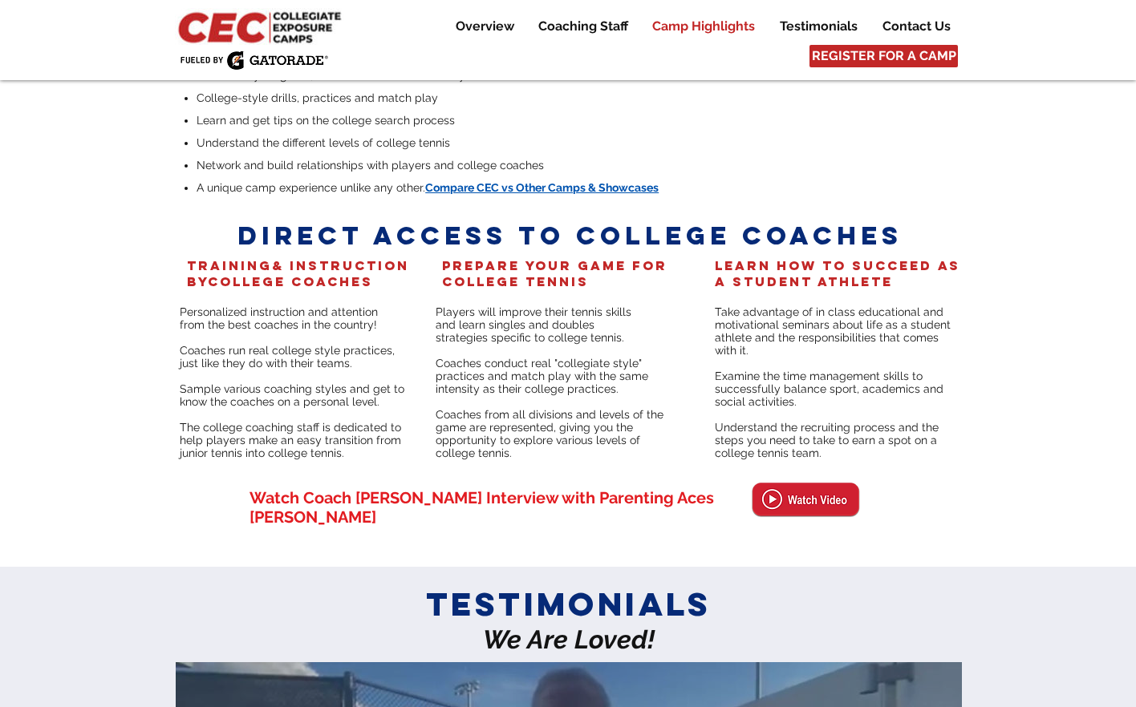
scroll to position [3349, 0]
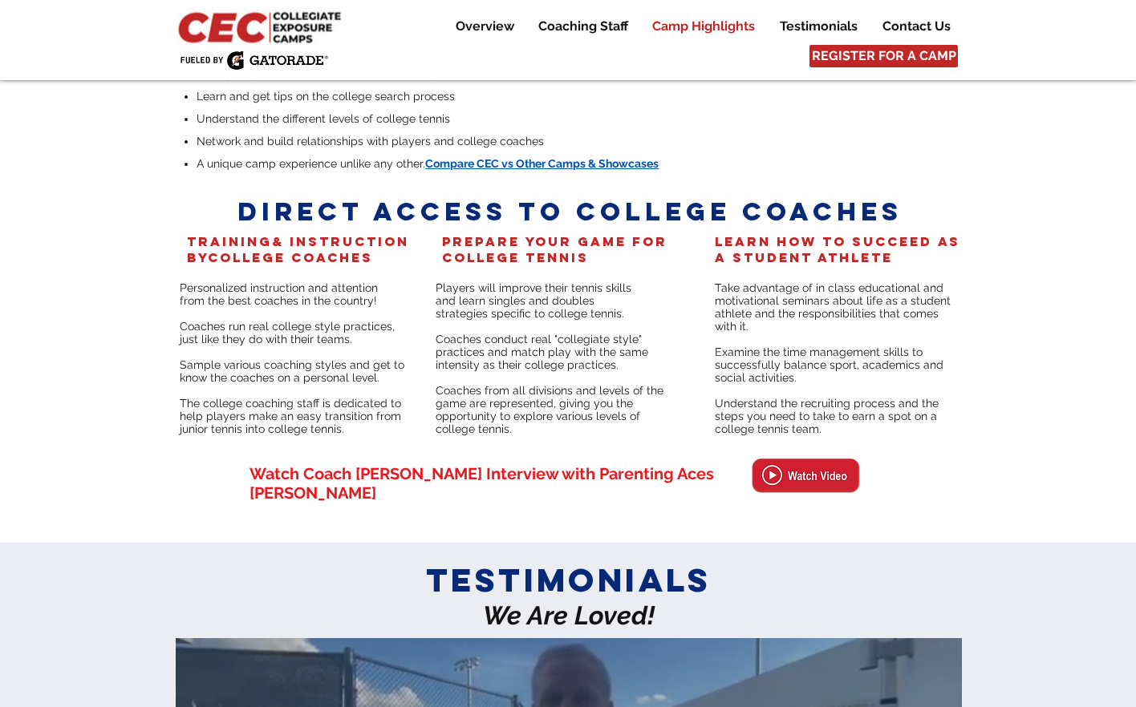
click at [821, 458] on img at bounding box center [806, 476] width 110 height 37
